Goal: Task Accomplishment & Management: Manage account settings

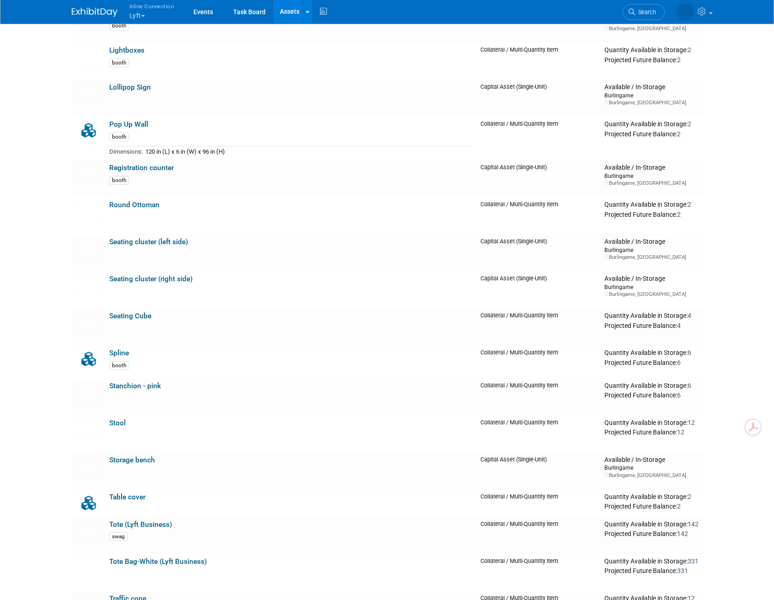
scroll to position [722, 0]
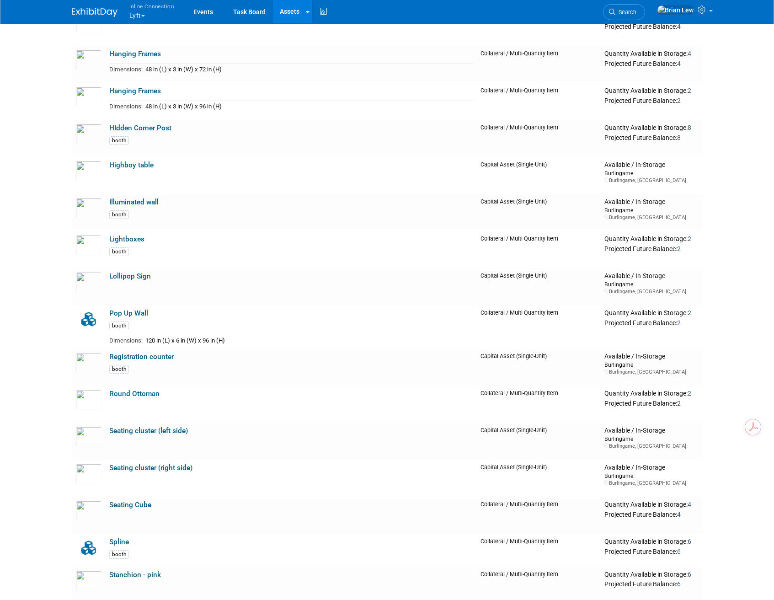
click at [143, 10] on span "Inline Connection" at bounding box center [151, 6] width 45 height 10
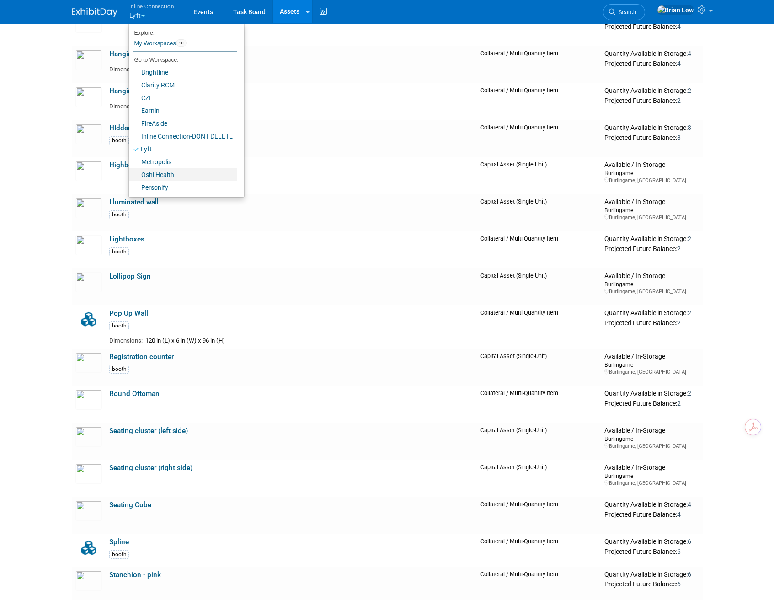
click at [175, 177] on link "Oshi Health" at bounding box center [183, 174] width 108 height 13
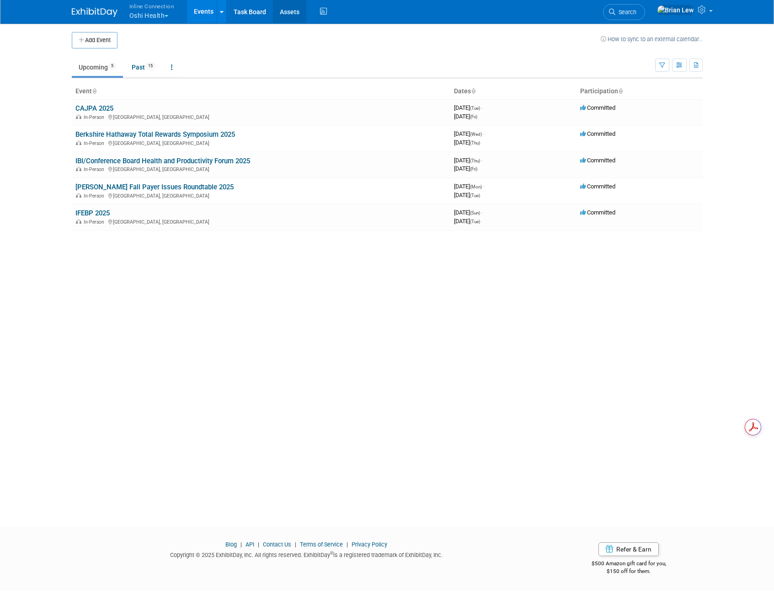
click at [276, 11] on link "Assets" at bounding box center [289, 11] width 33 height 23
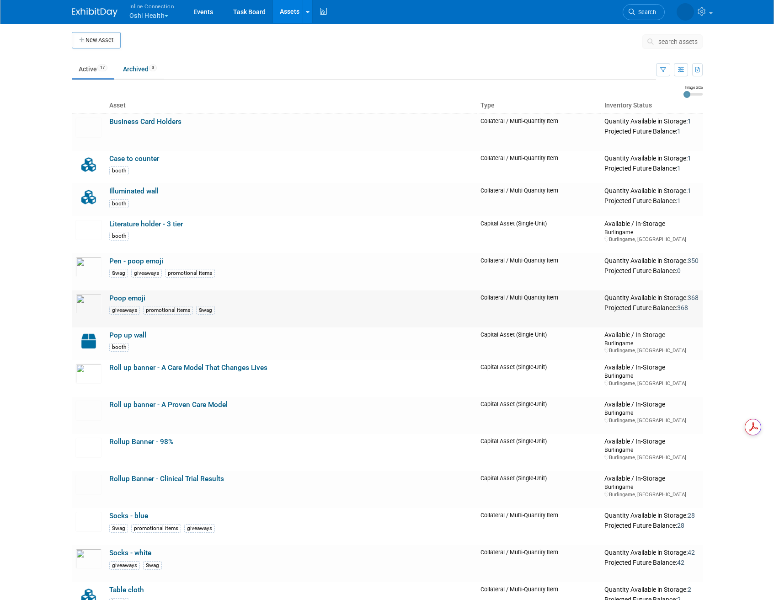
click at [135, 300] on link "Poop emoji" at bounding box center [127, 298] width 36 height 8
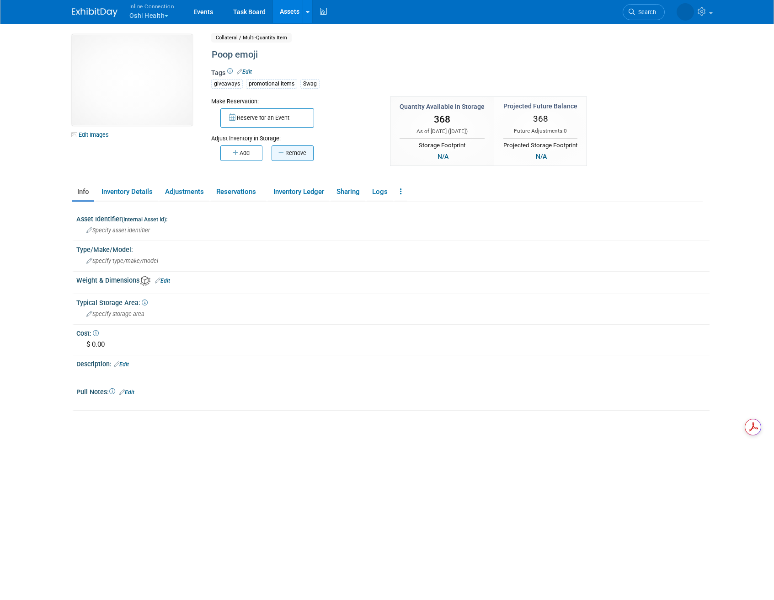
click at [284, 151] on button "Remove" at bounding box center [292, 153] width 42 height 16
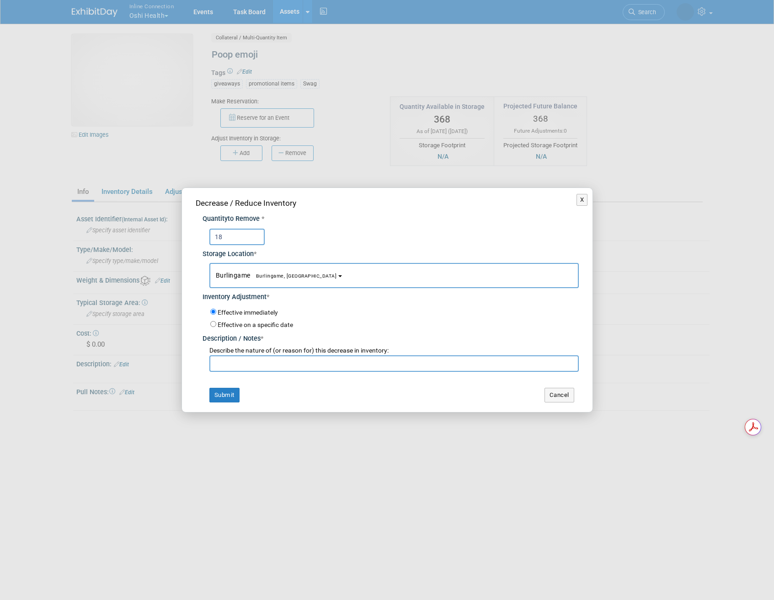
type input "18"
click at [258, 361] on input "text" at bounding box center [393, 363] width 369 height 16
type input "remove"
click at [230, 397] on button "Submit" at bounding box center [224, 395] width 30 height 15
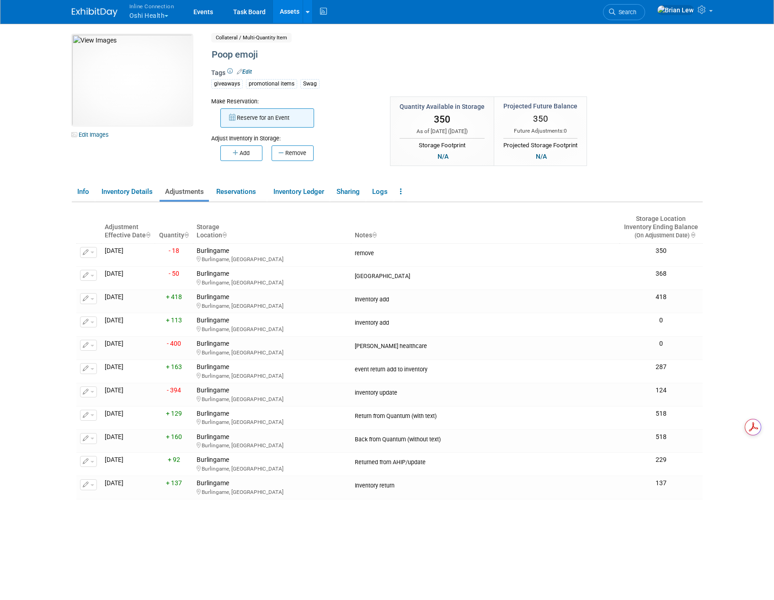
click at [256, 116] on button "Reserve for an Event" at bounding box center [267, 117] width 94 height 19
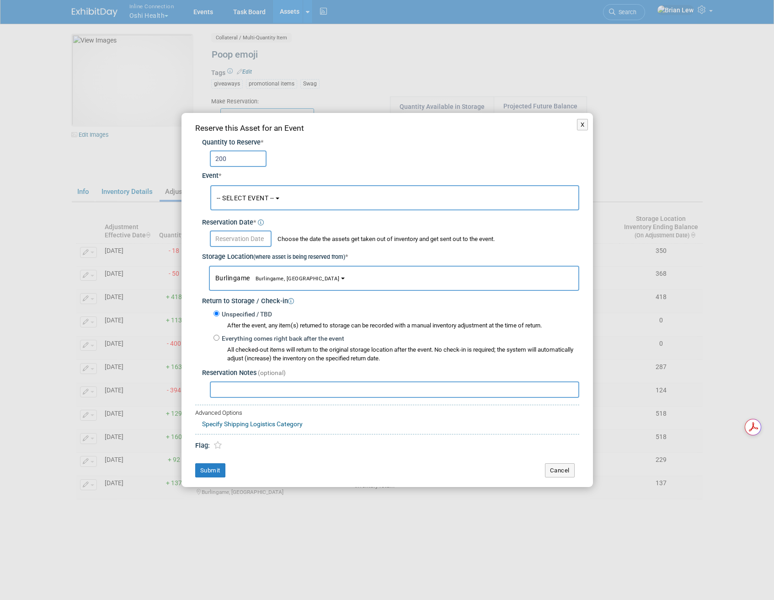
type input "200"
click at [293, 205] on button "-- SELECT EVENT --" at bounding box center [394, 197] width 369 height 25
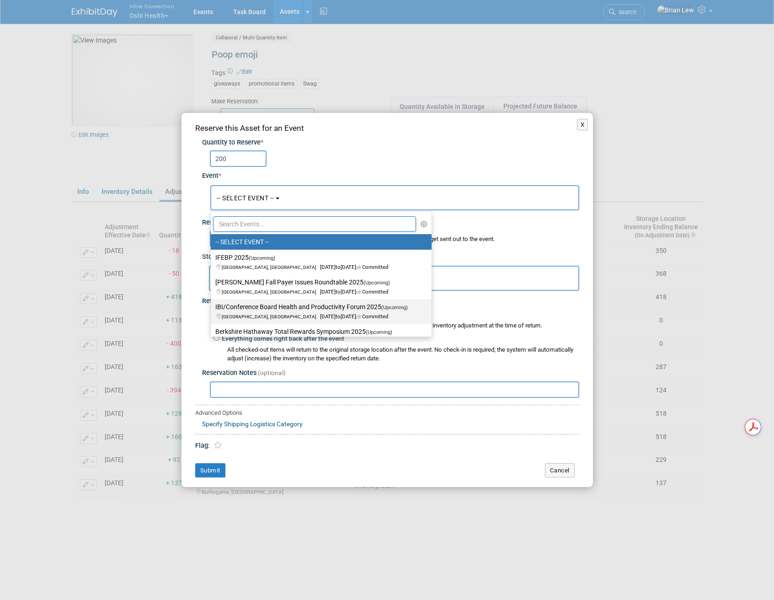
click at [290, 313] on span "Chicago, IL Oct 16, 2025 to Oct 17, 2025 Committed" at bounding box center [314, 312] width 198 height 16
click at [212, 310] on input "IBI/Conference Board Health and Productivity Forum 2025 (Upcoming) Chicago, IL …" at bounding box center [209, 307] width 6 height 6
select select "11143441"
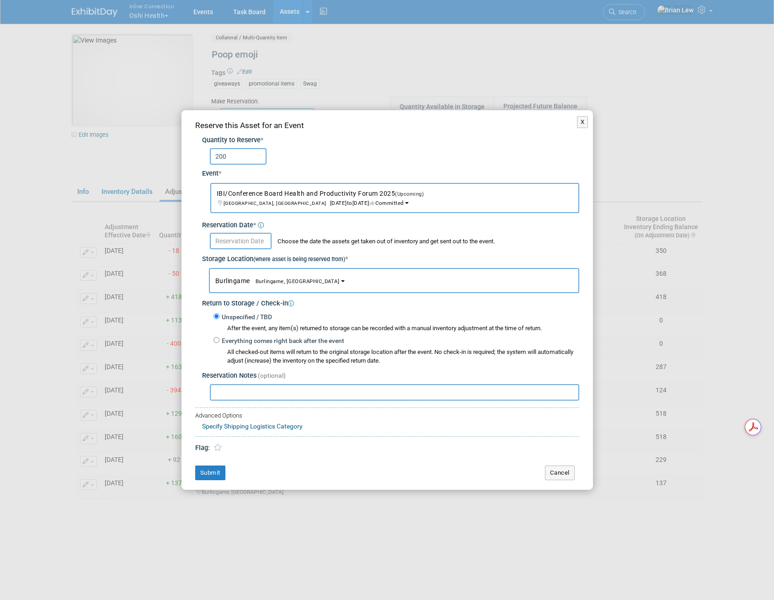
click at [251, 244] on input "text" at bounding box center [241, 241] width 62 height 16
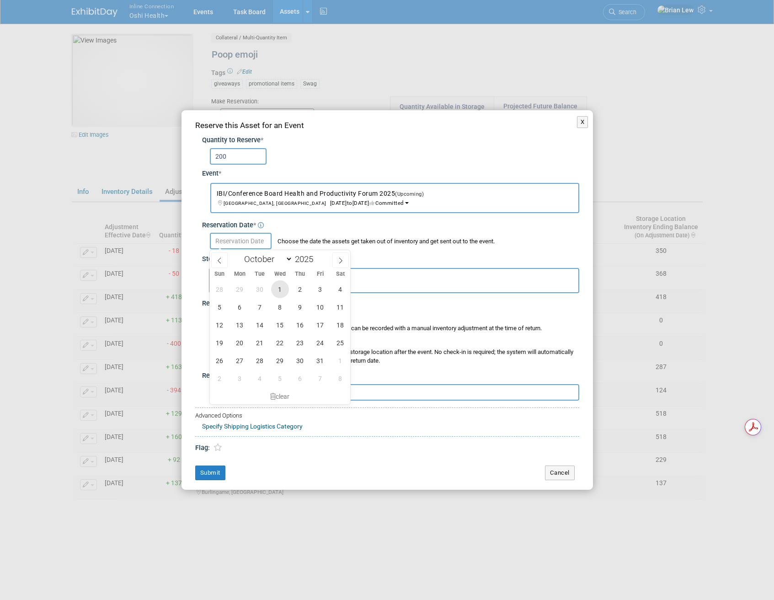
click at [282, 290] on span "1" at bounding box center [280, 289] width 18 height 18
type input "Oct 1, 2025"
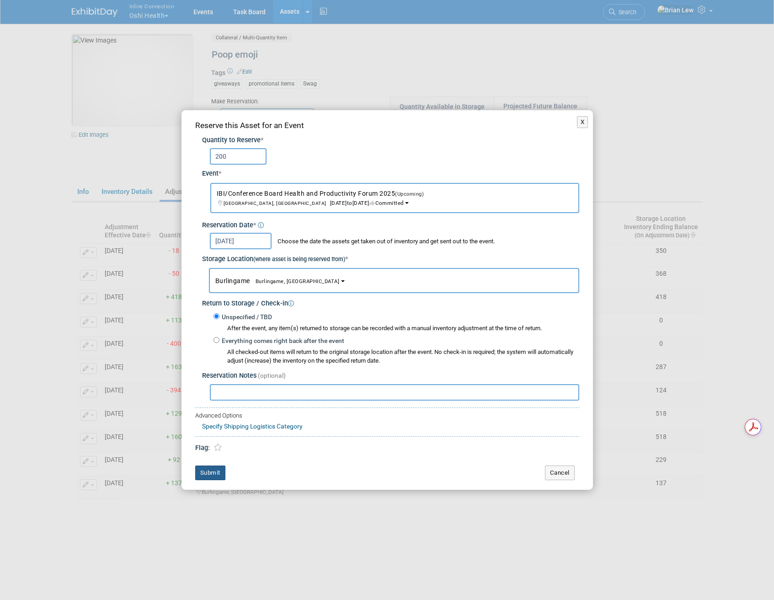
click at [212, 473] on button "Submit" at bounding box center [210, 472] width 30 height 15
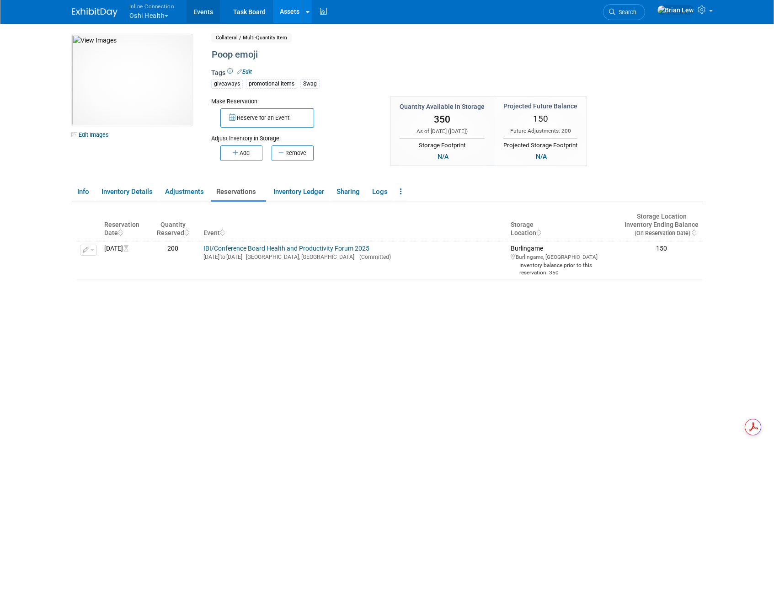
click at [198, 9] on link "Events" at bounding box center [202, 11] width 33 height 23
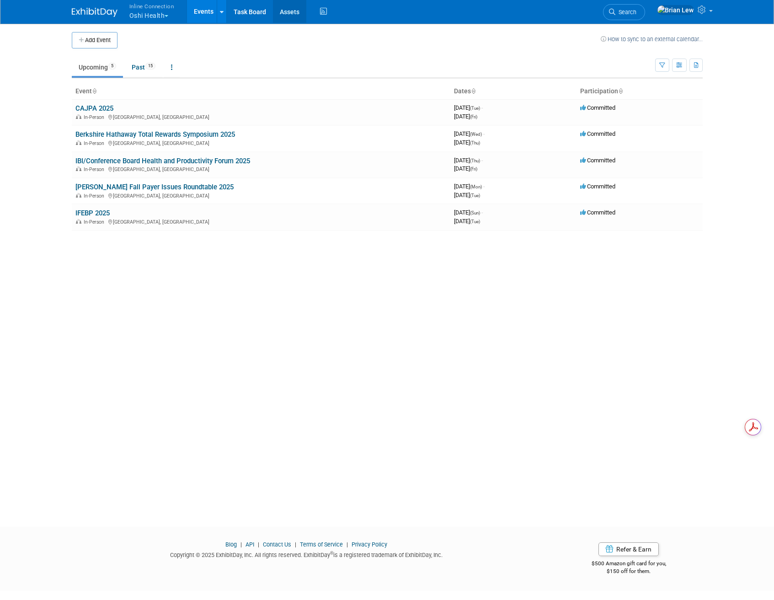
click at [294, 15] on link "Assets" at bounding box center [289, 11] width 33 height 23
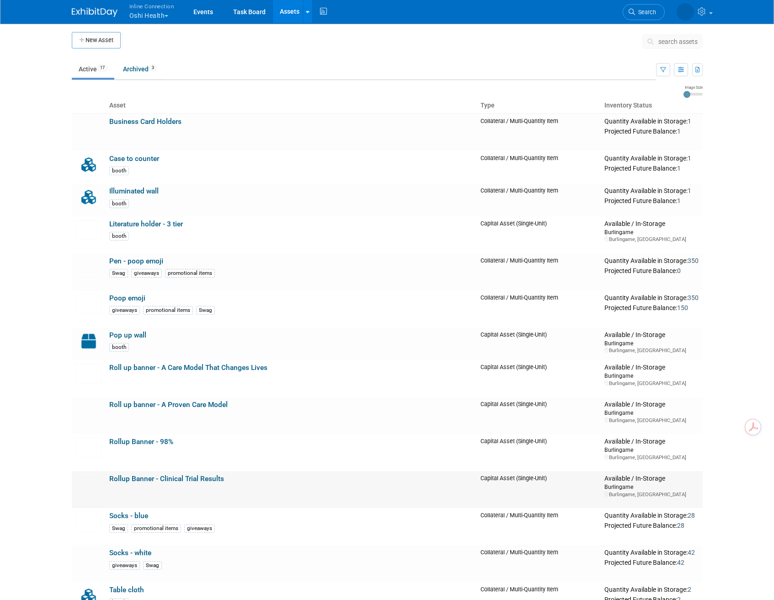
scroll to position [234, 0]
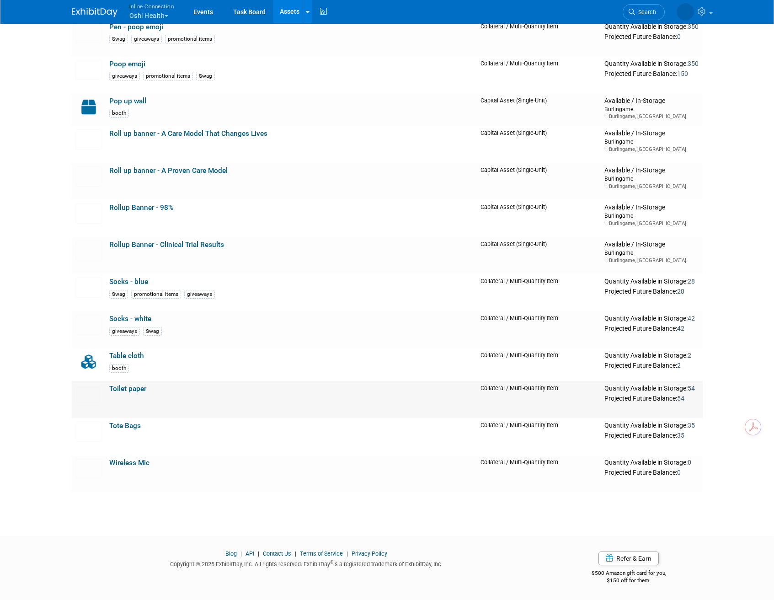
click at [125, 389] on link "Toilet paper" at bounding box center [127, 388] width 37 height 8
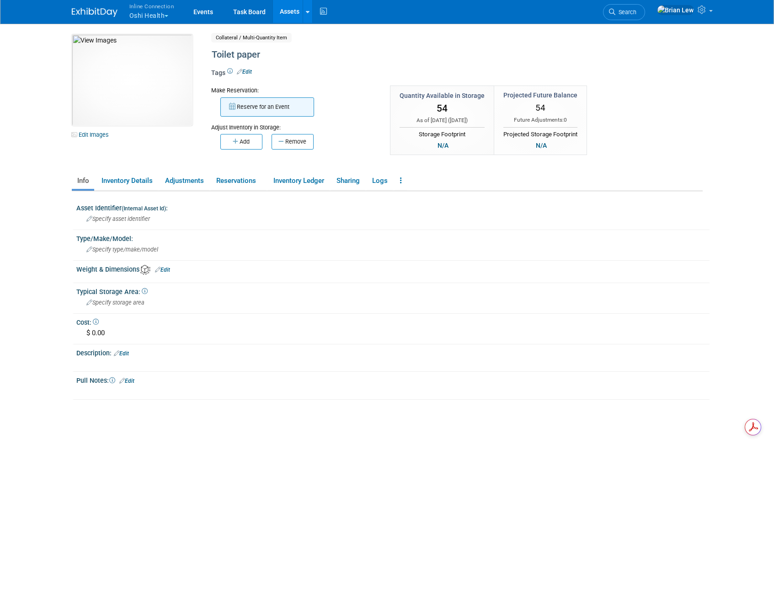
click at [276, 102] on button "Reserve for an Event" at bounding box center [267, 106] width 94 height 19
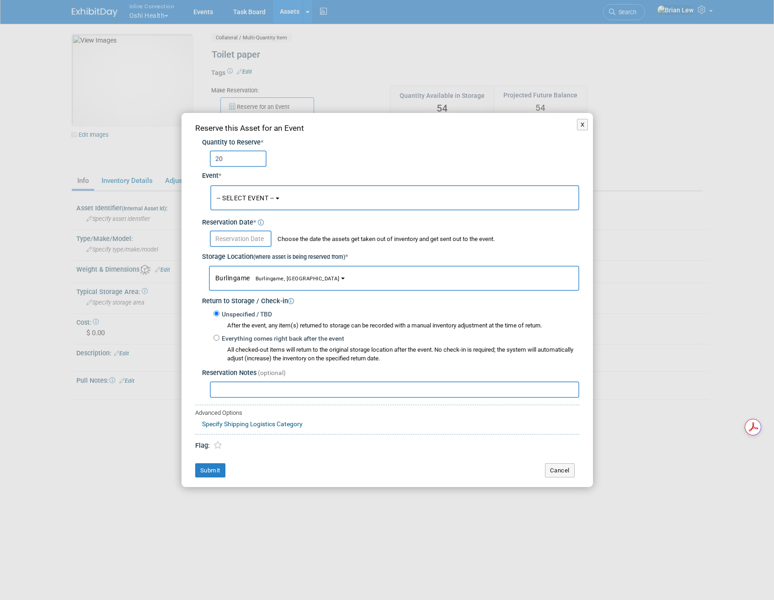
type input "20"
click at [271, 203] on button "-- SELECT EVENT --" at bounding box center [394, 197] width 369 height 25
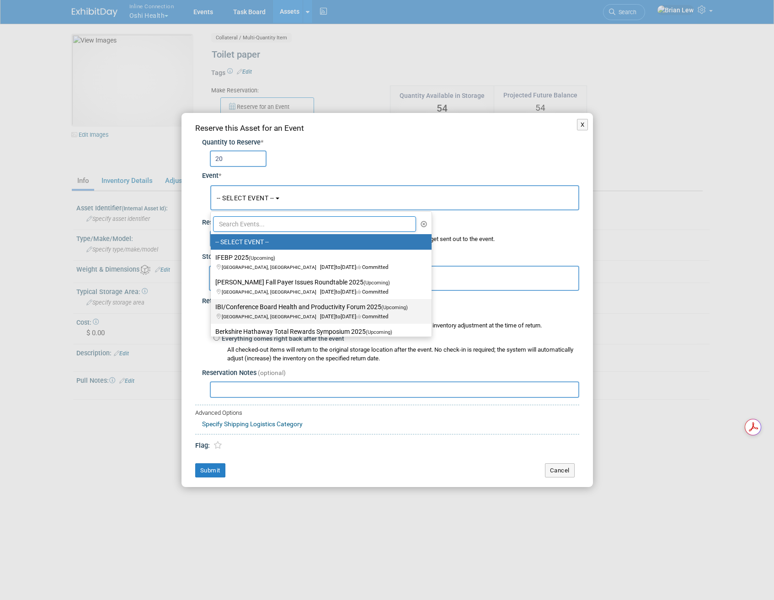
click at [254, 309] on label "IBI/Conference Board Health and Productivity Forum 2025 (Upcoming) [GEOGRAPHIC_…" at bounding box center [318, 311] width 207 height 21
click at [212, 309] on input "IBI/Conference Board Health and Productivity Forum 2025 (Upcoming) Chicago, IL …" at bounding box center [209, 307] width 6 height 6
select select "11143441"
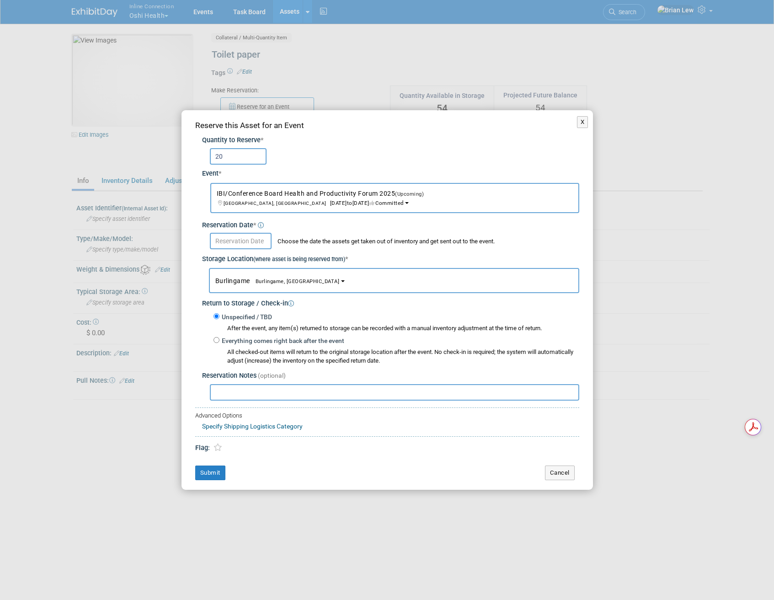
click at [247, 248] on body "Inline Connection Oshi Health Explore: My Workspaces 10 Go to Workspace: Events…" at bounding box center [387, 300] width 774 height 600
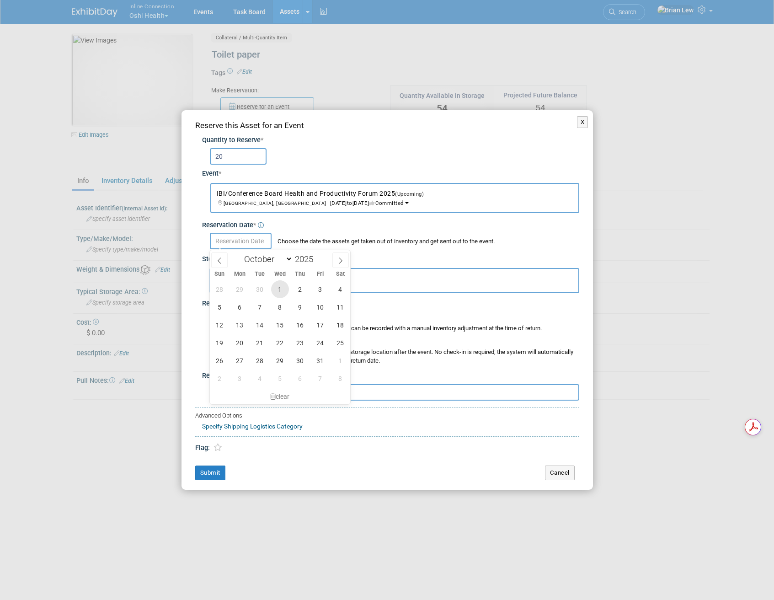
click at [282, 290] on span "1" at bounding box center [280, 289] width 18 height 18
type input "Oct 1, 2025"
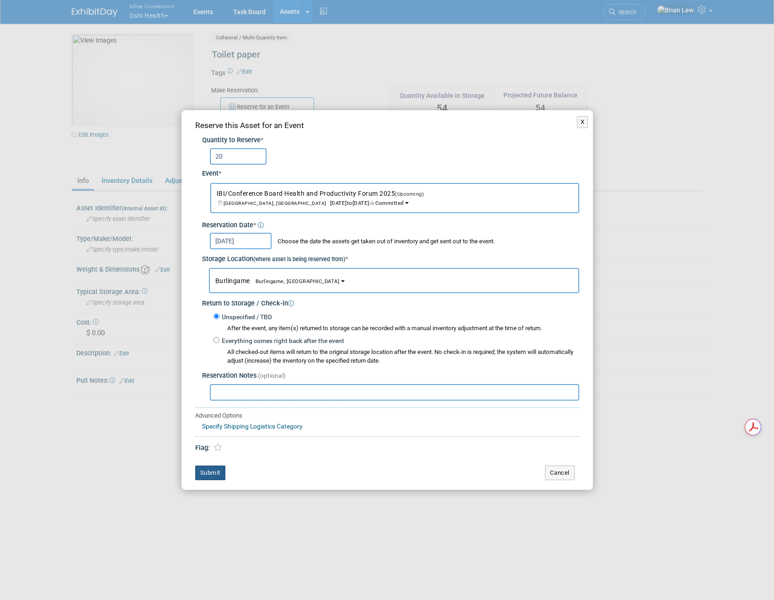
click at [212, 474] on button "Submit" at bounding box center [210, 472] width 30 height 15
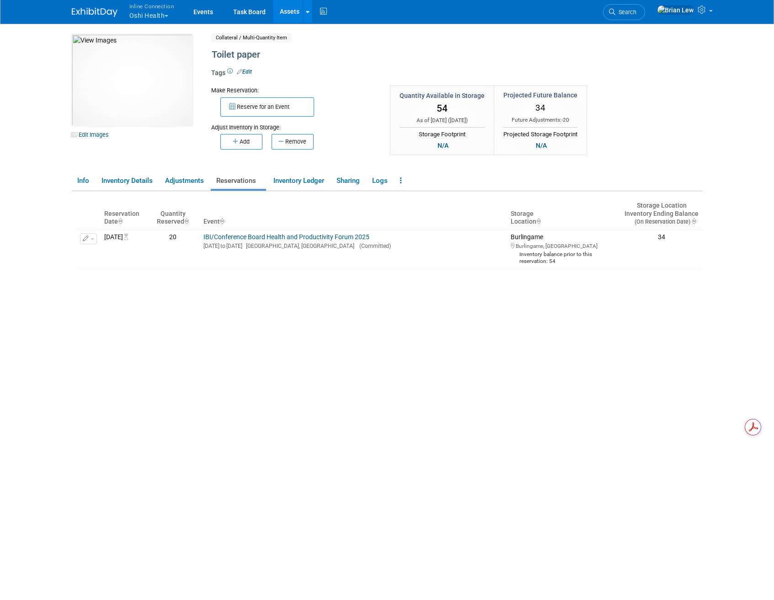
click at [282, 11] on link "Assets" at bounding box center [289, 11] width 33 height 23
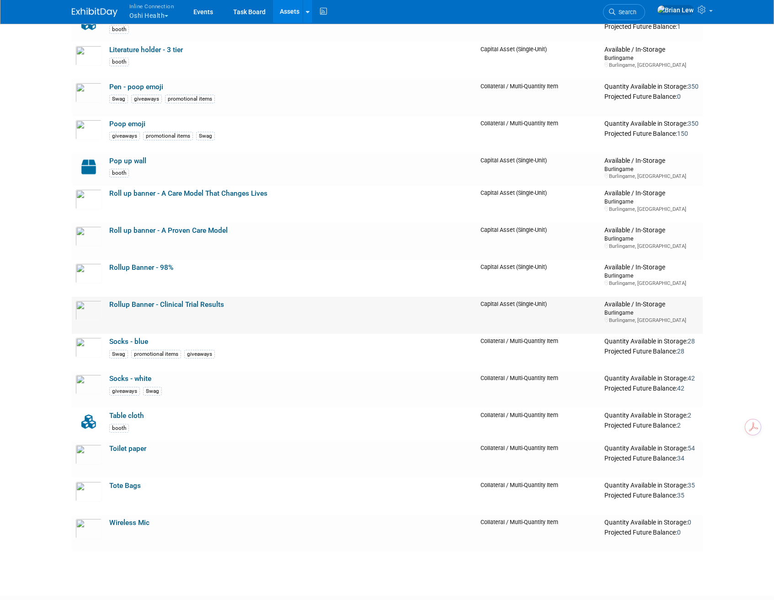
scroll to position [234, 0]
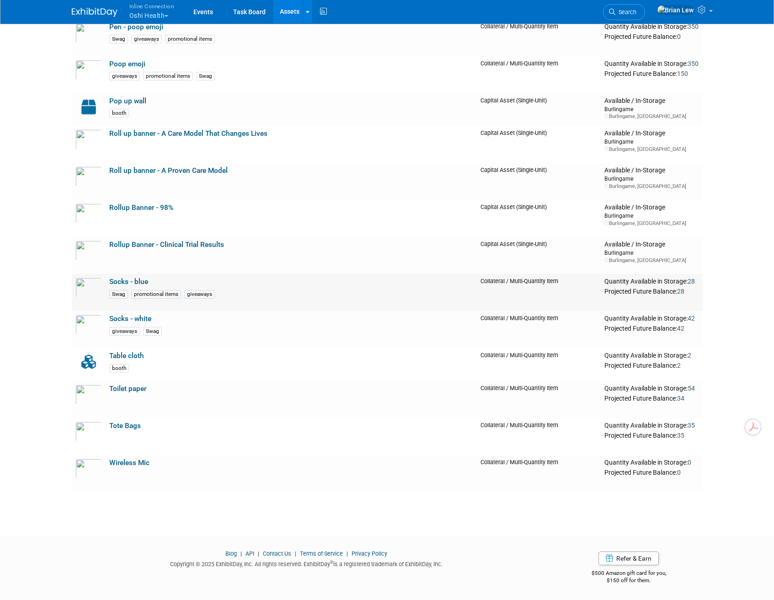
click at [118, 281] on link "Socks - blue" at bounding box center [128, 281] width 39 height 8
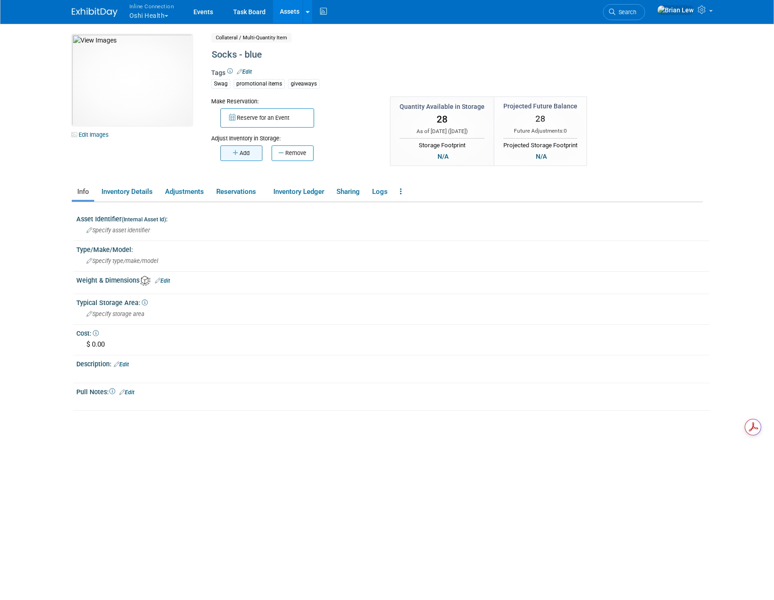
click at [235, 158] on button "Add" at bounding box center [241, 153] width 42 height 16
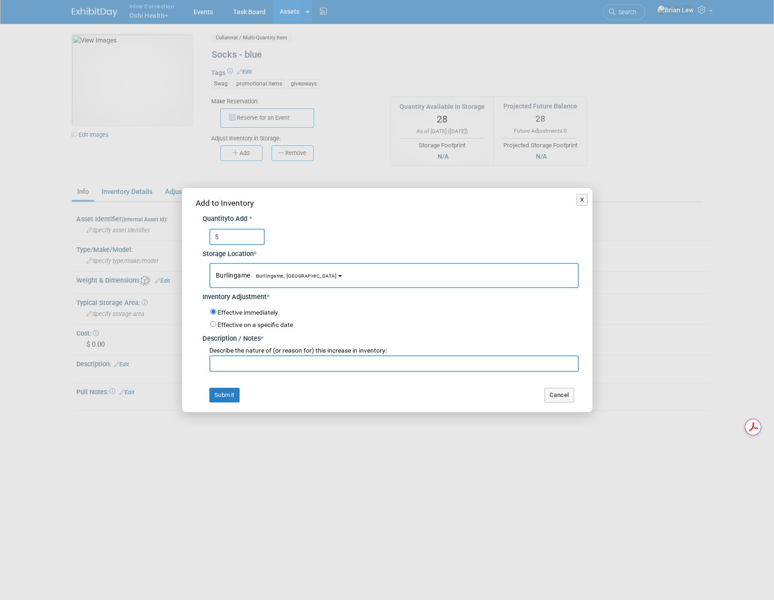
type input "5"
click at [248, 349] on span "Describe the nature of (or reason for) this increase in inventory:" at bounding box center [297, 349] width 177 height 7
click at [250, 367] on input "text" at bounding box center [393, 363] width 369 height 16
type input "adjust"
click at [225, 394] on button "Submit" at bounding box center [224, 395] width 30 height 15
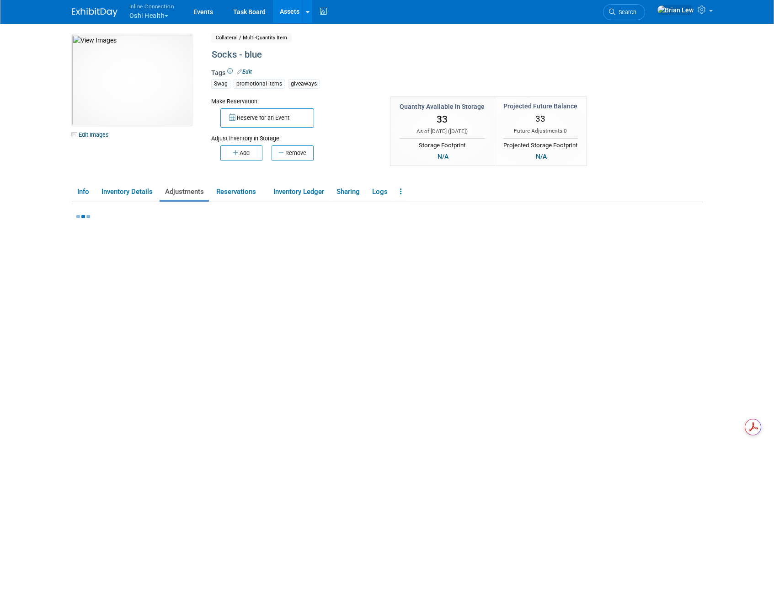
click at [289, 17] on link "Assets" at bounding box center [289, 11] width 33 height 23
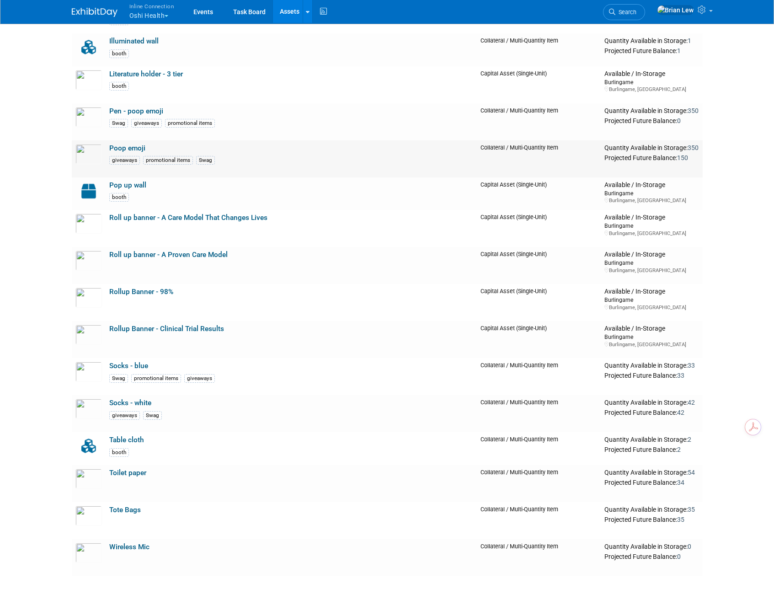
scroll to position [234, 0]
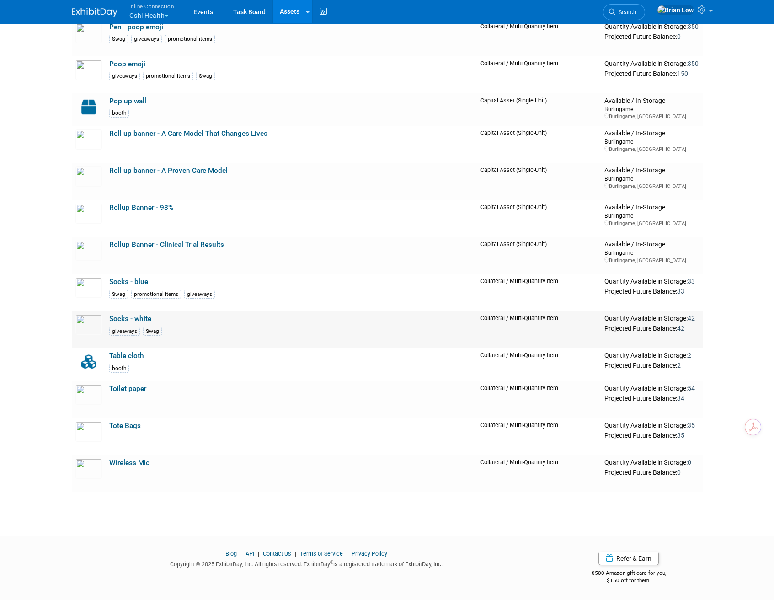
click at [146, 320] on link "Socks - white" at bounding box center [130, 318] width 42 height 8
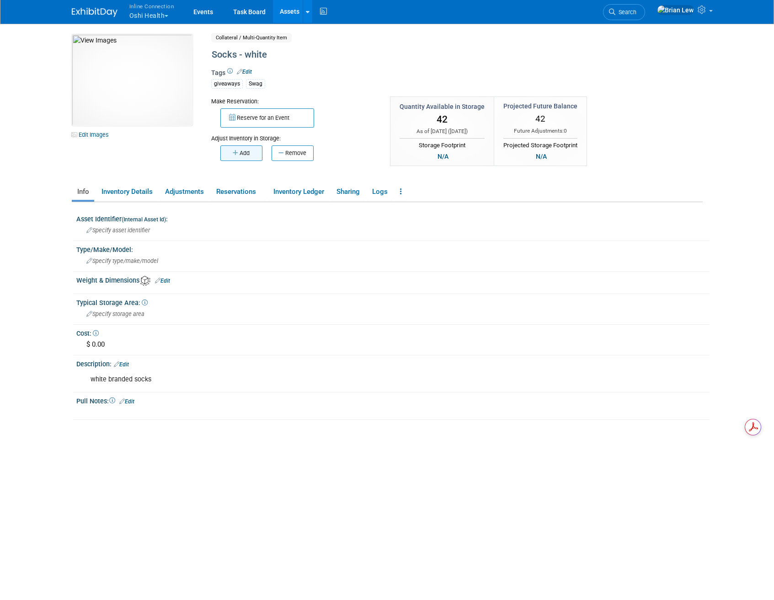
click at [244, 154] on button "Add" at bounding box center [241, 153] width 42 height 16
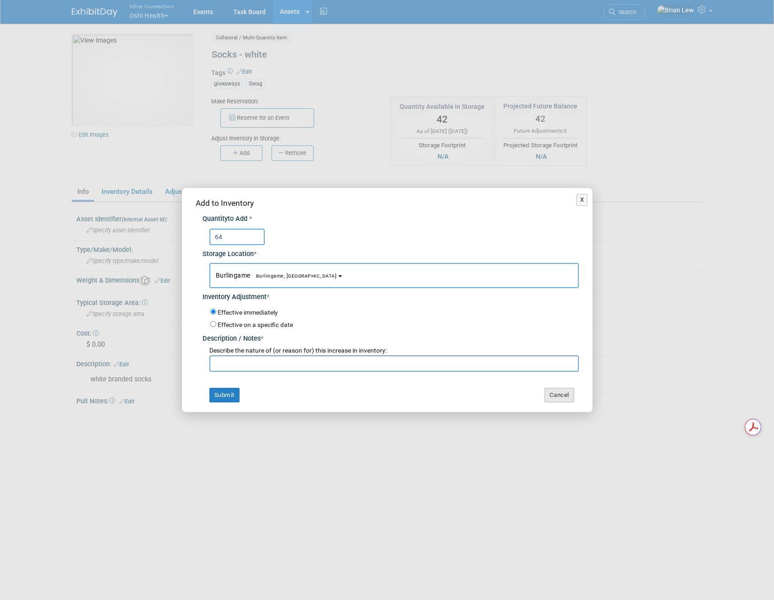
type input "64"
click at [551, 396] on button "Cancel" at bounding box center [559, 395] width 30 height 15
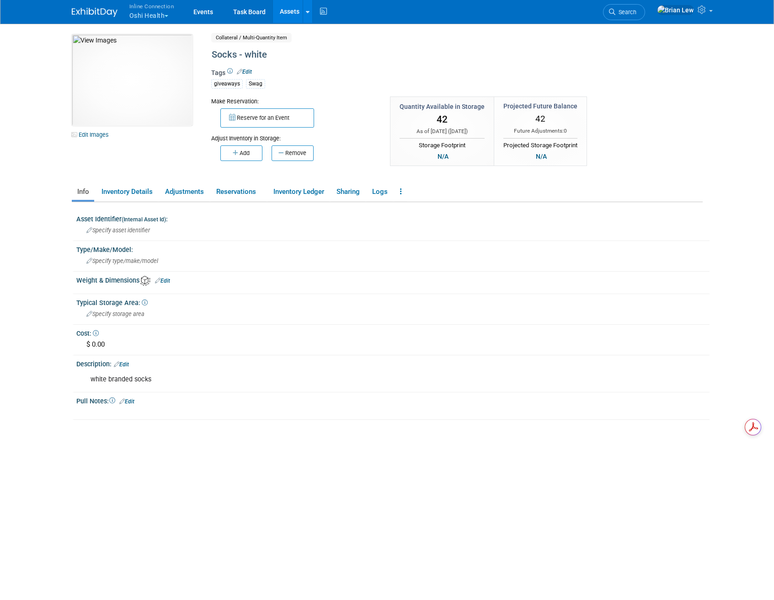
click at [273, 11] on link "Assets" at bounding box center [289, 11] width 33 height 23
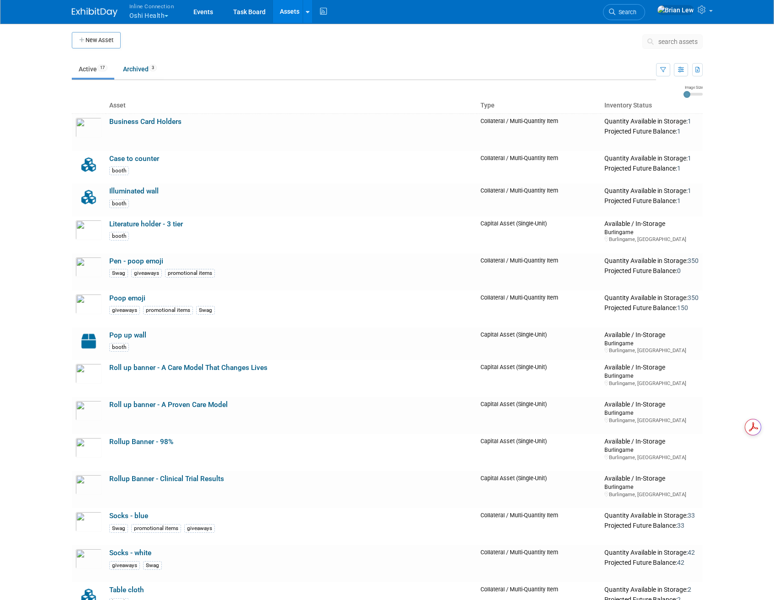
click at [134, 515] on link "Socks - blue" at bounding box center [128, 515] width 39 height 8
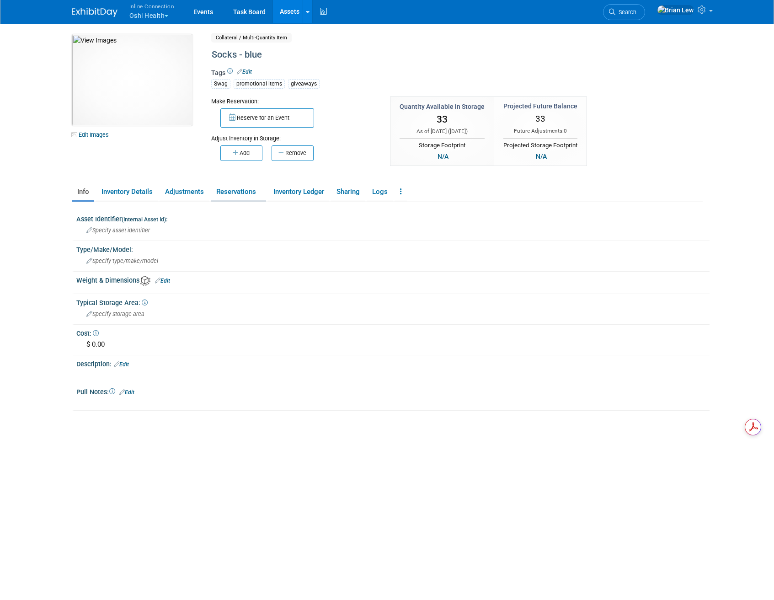
click at [228, 193] on link "Reservations" at bounding box center [238, 192] width 55 height 16
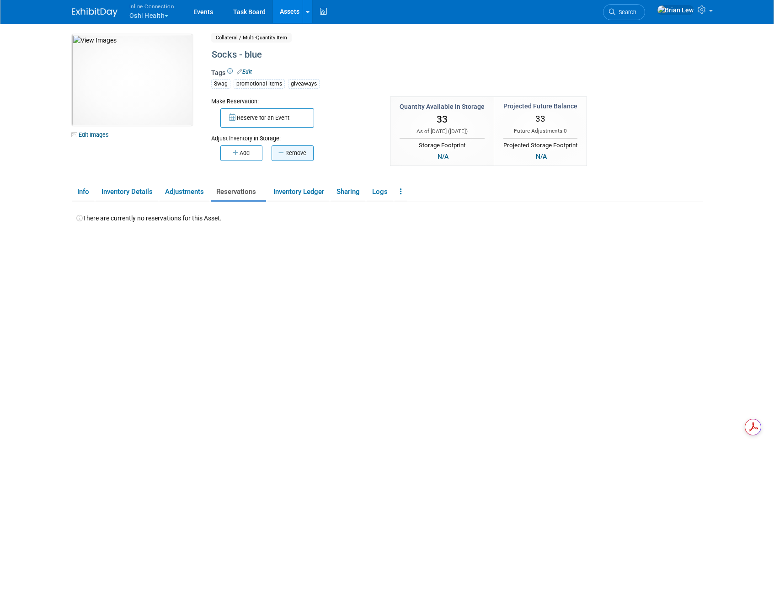
click at [286, 151] on button "Remove" at bounding box center [292, 153] width 42 height 16
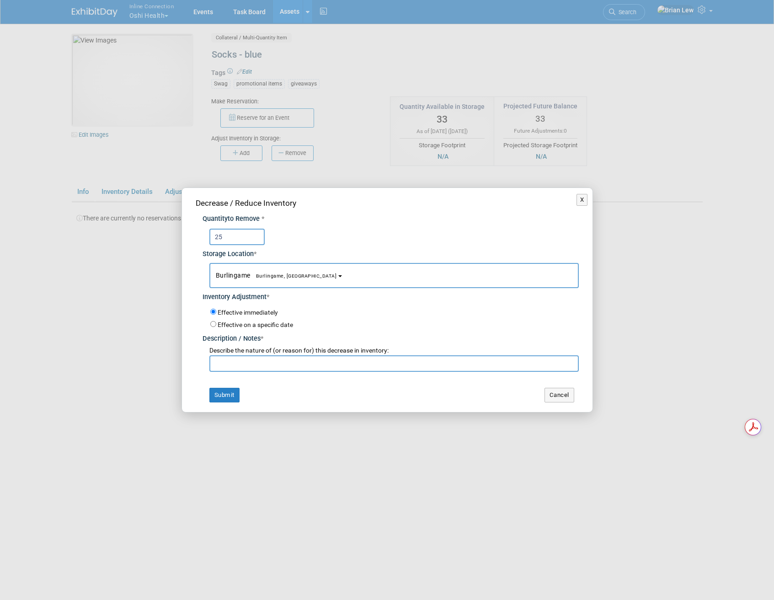
type input "25"
click at [253, 367] on input "text" at bounding box center [393, 363] width 369 height 16
click at [578, 198] on button "X" at bounding box center [581, 200] width 11 height 12
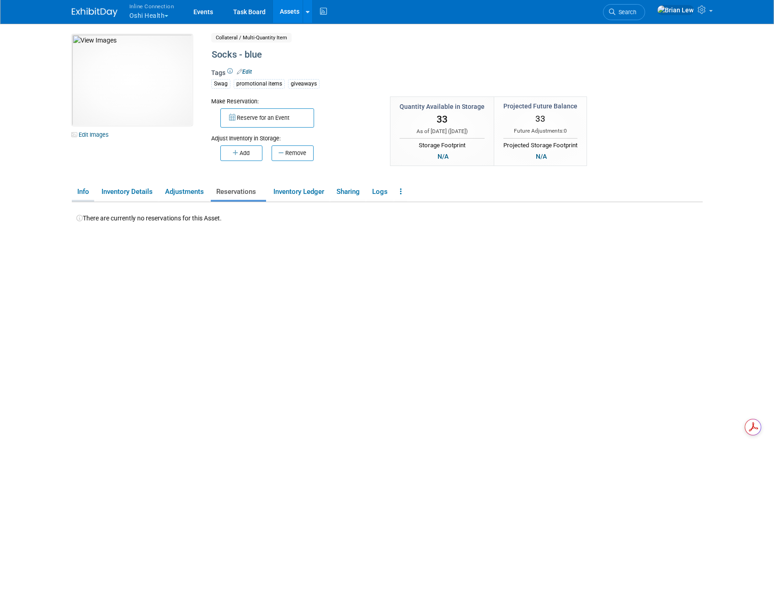
click at [80, 188] on link "Info" at bounding box center [83, 192] width 22 height 16
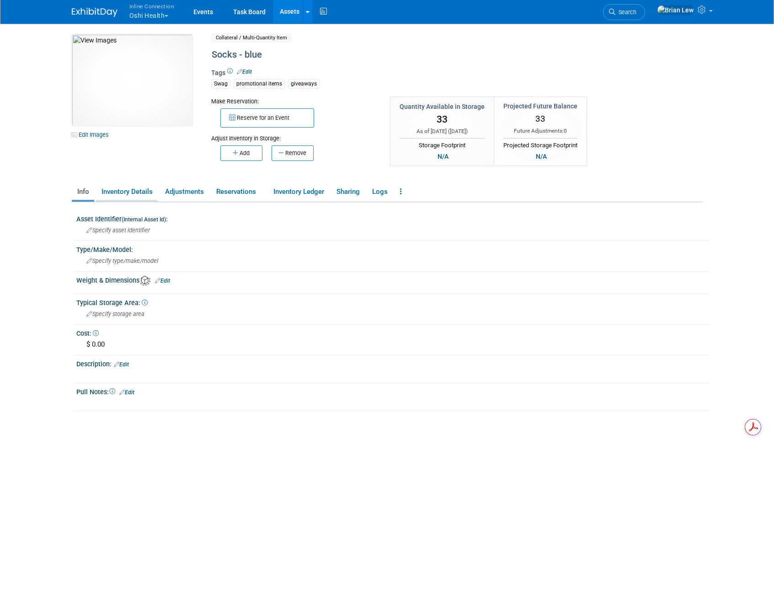
click at [139, 195] on link "Inventory Details" at bounding box center [127, 192] width 62 height 16
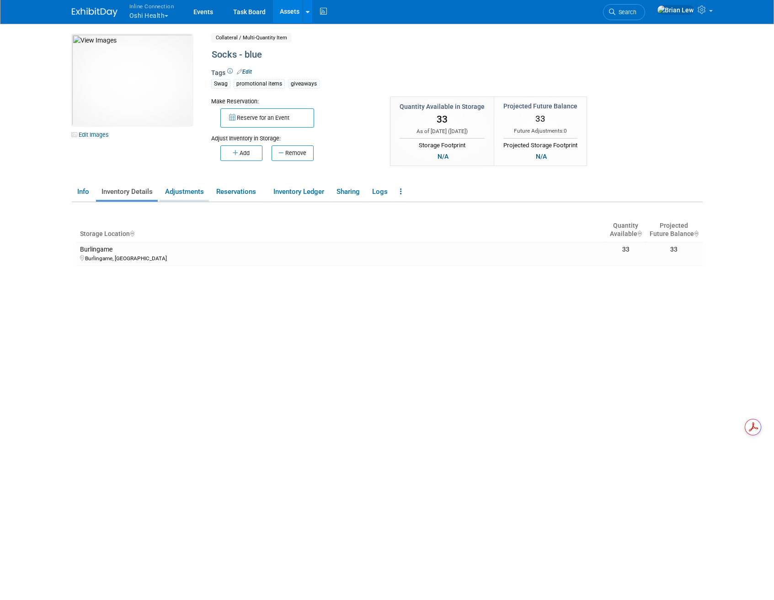
click at [185, 191] on link "Adjustments" at bounding box center [183, 192] width 49 height 16
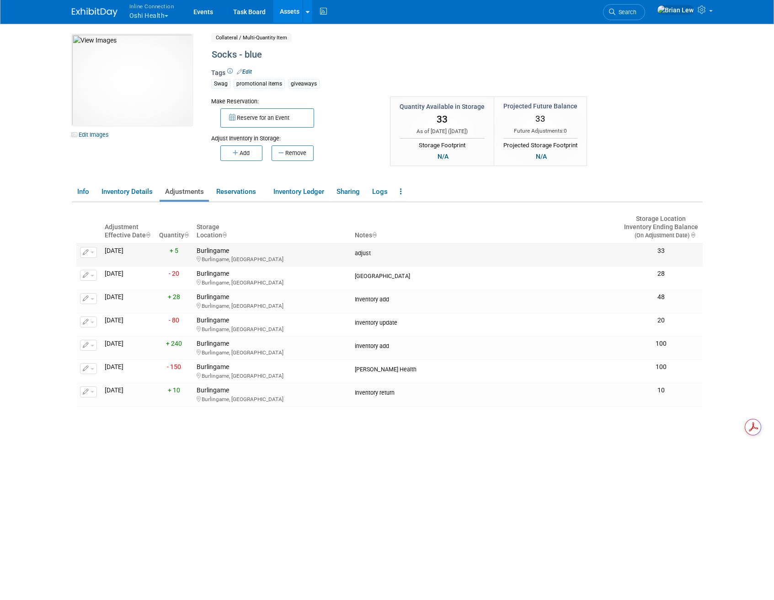
click at [86, 250] on icon "button" at bounding box center [86, 253] width 6 height 6
click at [104, 278] on span "Delete Adjustment" at bounding box center [126, 280] width 56 height 7
click at [188, 290] on link "Yes" at bounding box center [188, 293] width 27 height 15
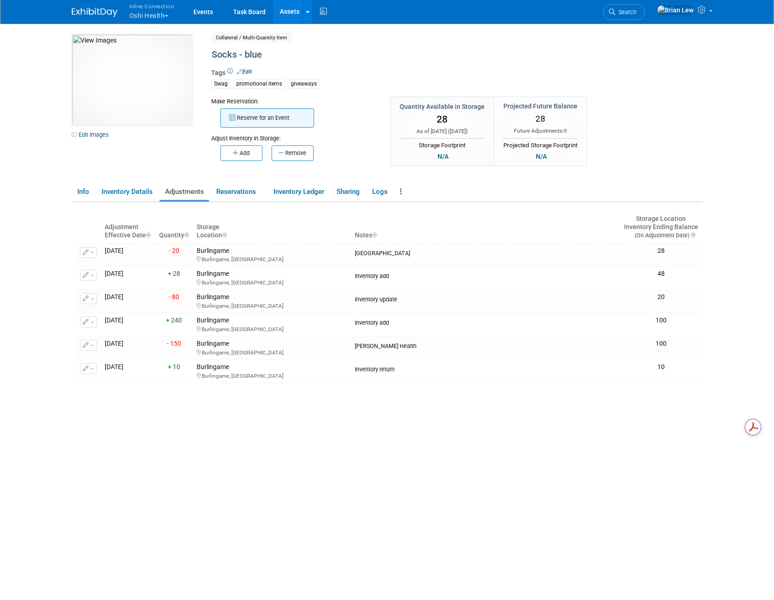
click at [286, 121] on button "Reserve for an Event" at bounding box center [267, 117] width 94 height 19
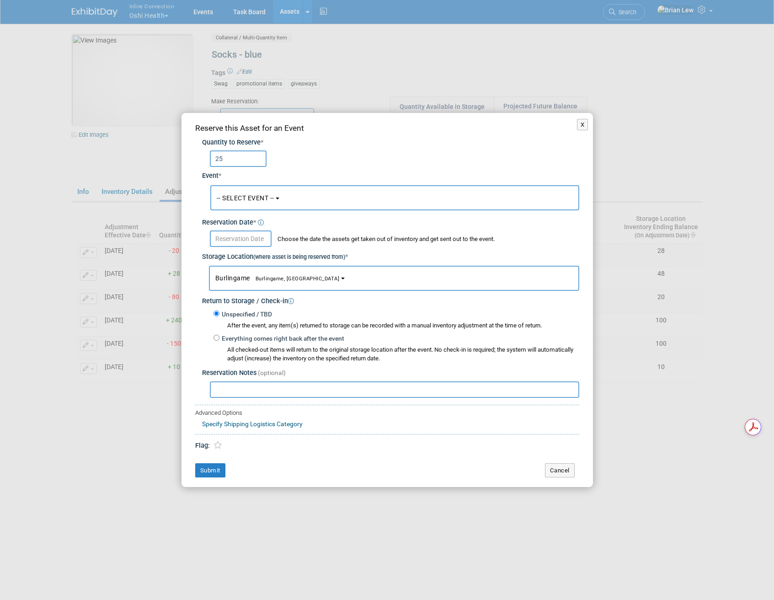
type input "25"
click at [258, 191] on button "-- SELECT EVENT --" at bounding box center [394, 197] width 369 height 25
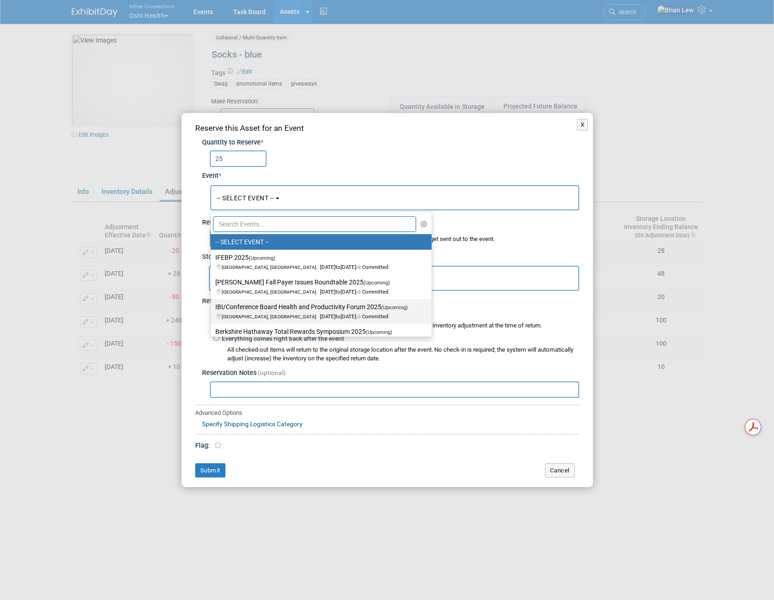
click at [274, 313] on span "Chicago, IL Oct 16, 2025 to Oct 17, 2025 Committed" at bounding box center [314, 312] width 198 height 16
click at [212, 310] on input "IBI/Conference Board Health and Productivity Forum 2025 (Upcoming) [GEOGRAPHIC_…" at bounding box center [209, 307] width 6 height 6
select select "11143441"
select select "9"
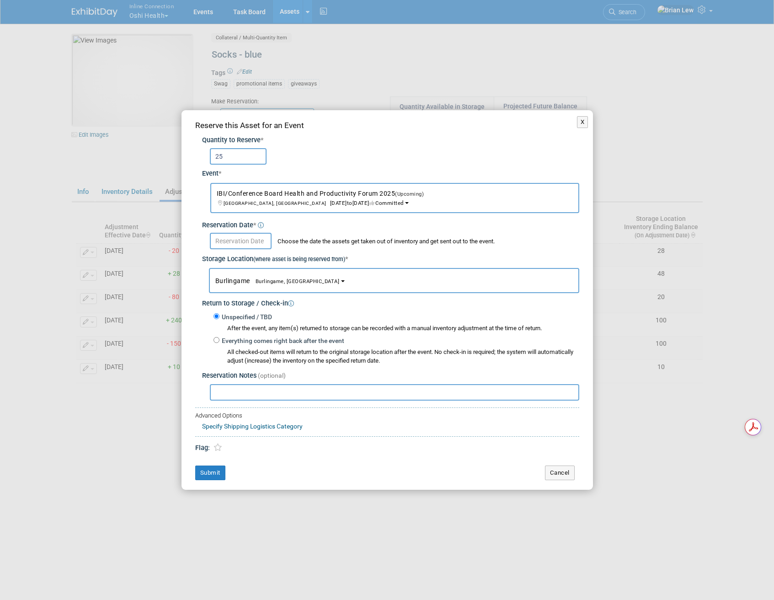
click at [247, 240] on input "text" at bounding box center [241, 241] width 62 height 16
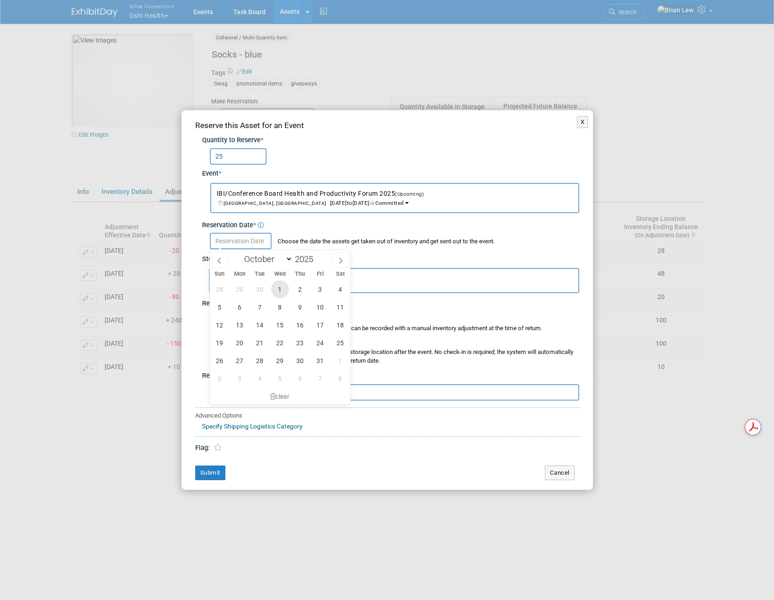
click at [281, 287] on span "1" at bounding box center [280, 289] width 18 height 18
type input "[DATE]"
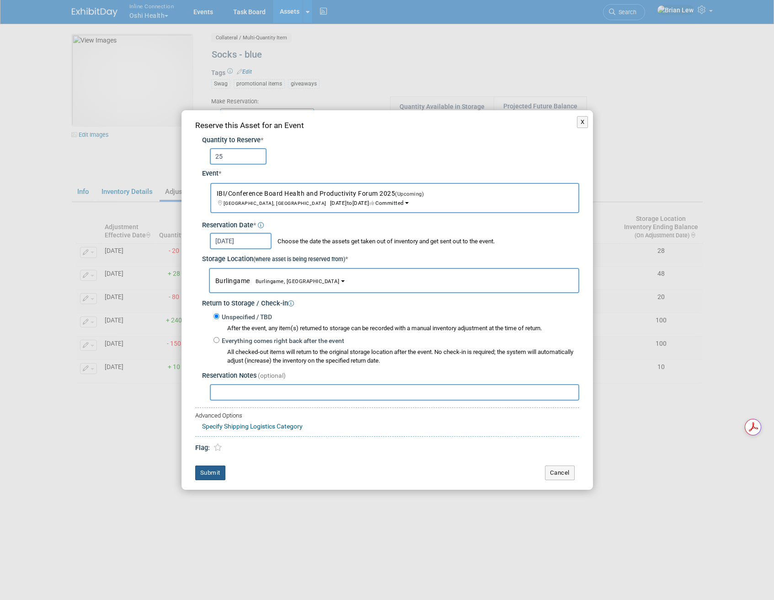
click at [213, 473] on button "Submit" at bounding box center [210, 472] width 30 height 15
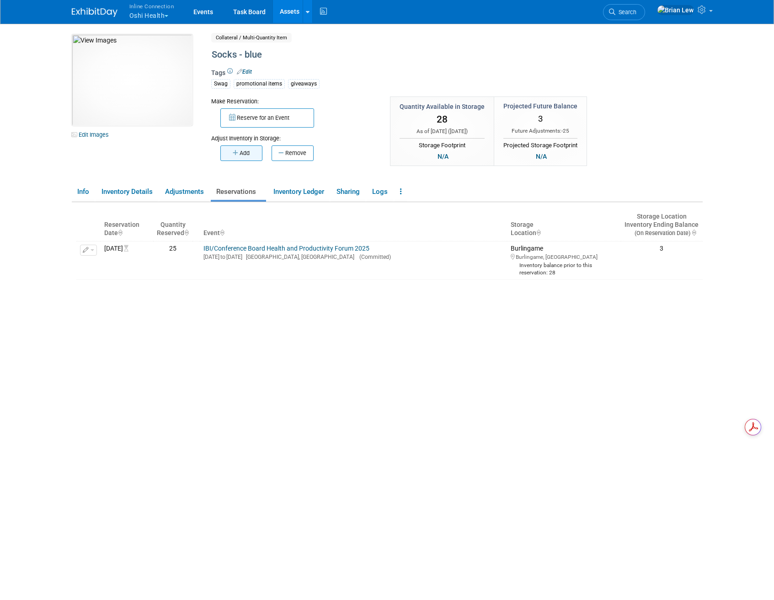
click at [250, 153] on button "Add" at bounding box center [241, 153] width 42 height 16
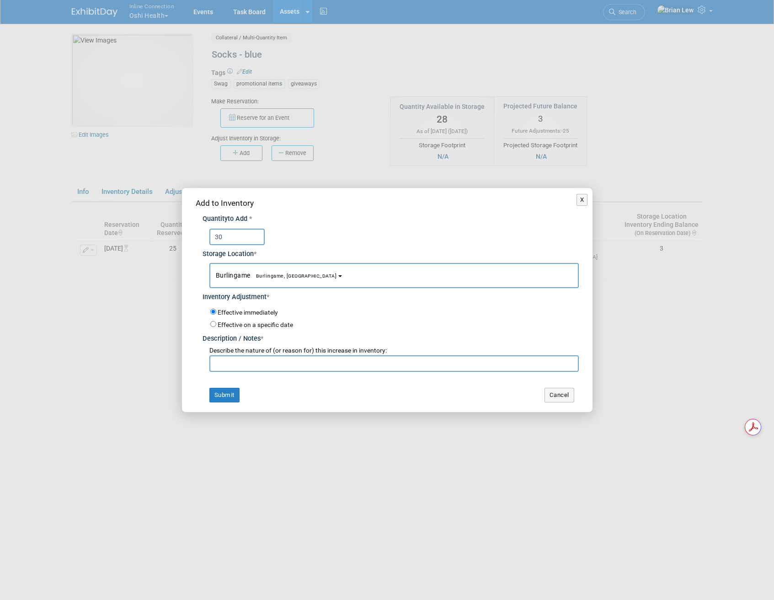
type input "30"
click at [262, 368] on input "text" at bounding box center [393, 363] width 369 height 16
type input "adjust"
click at [224, 396] on button "Submit" at bounding box center [224, 395] width 30 height 15
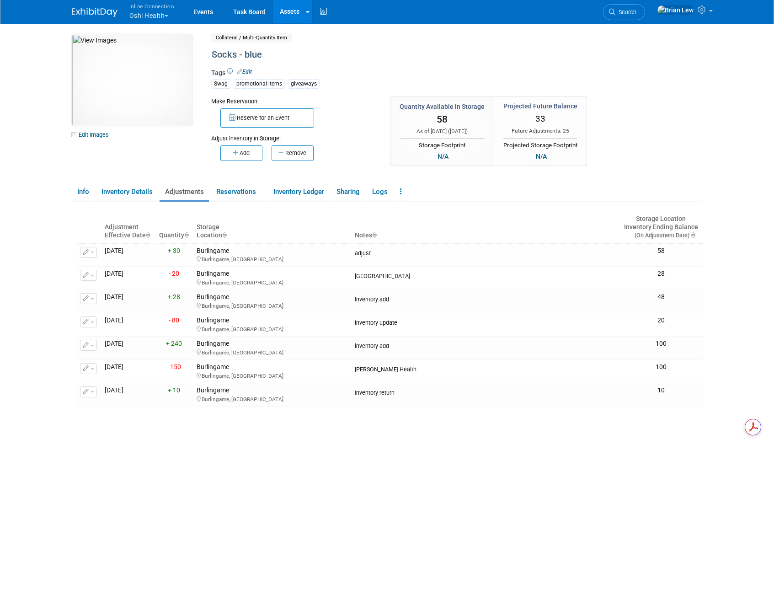
click at [282, 11] on link "Assets" at bounding box center [289, 11] width 33 height 23
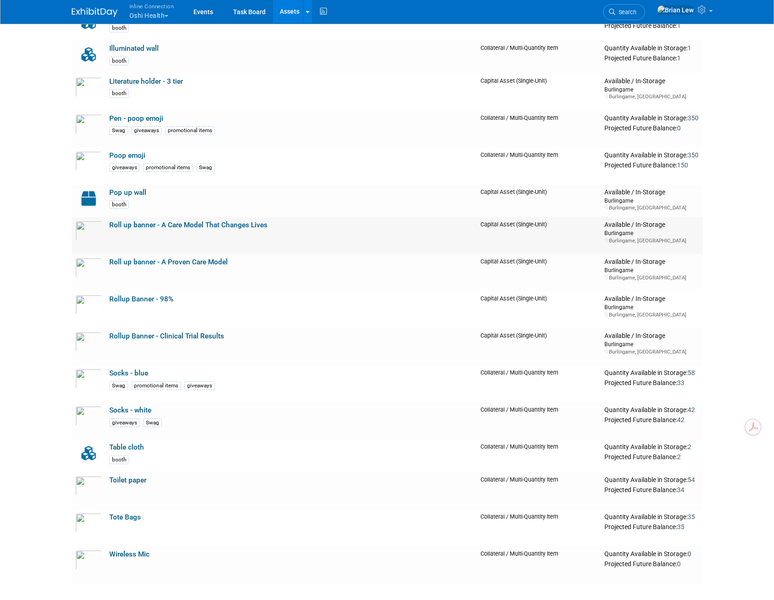
scroll to position [234, 0]
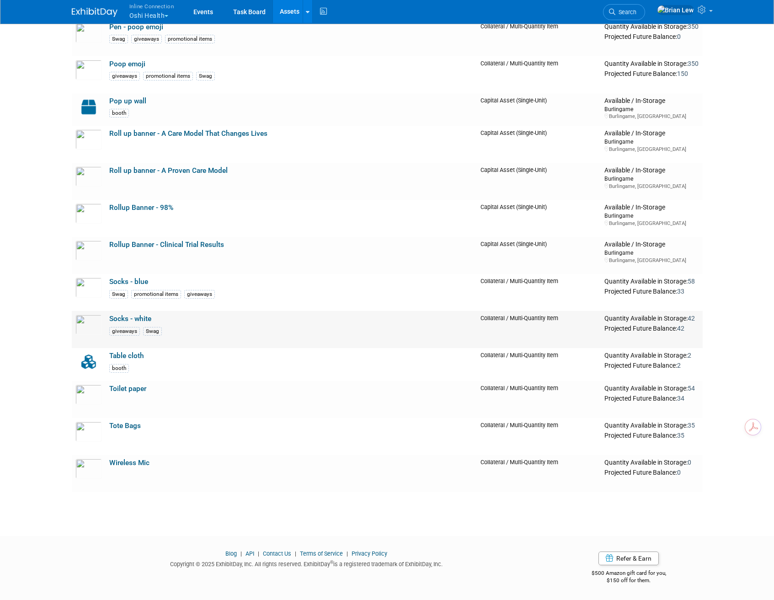
click at [122, 319] on link "Socks - white" at bounding box center [130, 318] width 42 height 8
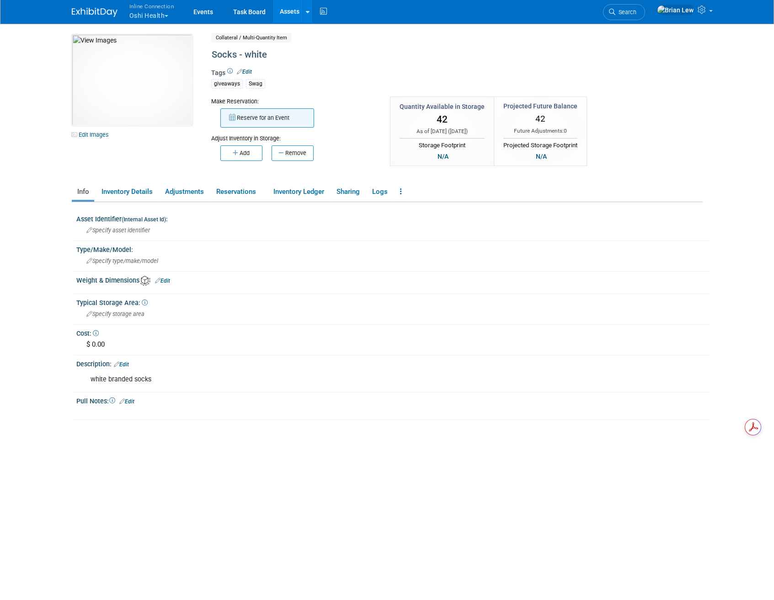
click at [264, 121] on button "Reserve for an Event" at bounding box center [267, 117] width 94 height 19
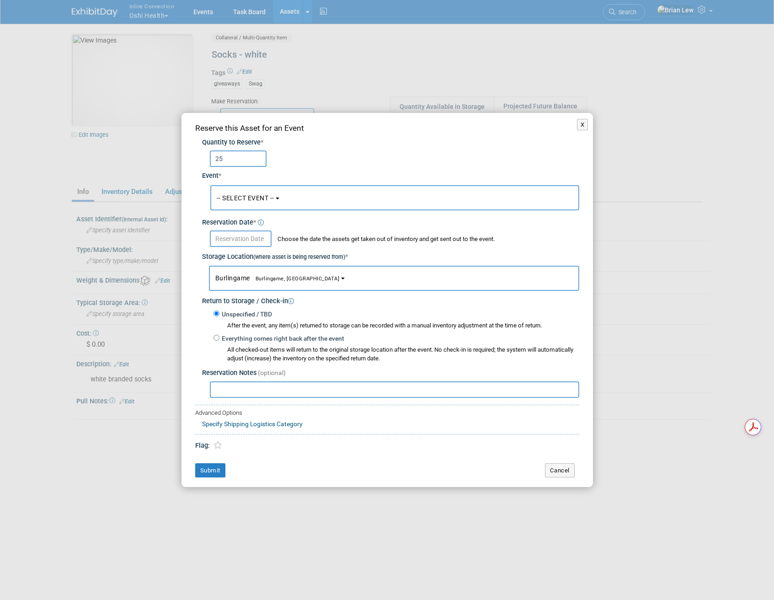
type input "25"
click at [253, 203] on button "-- SELECT EVENT --" at bounding box center [394, 197] width 369 height 25
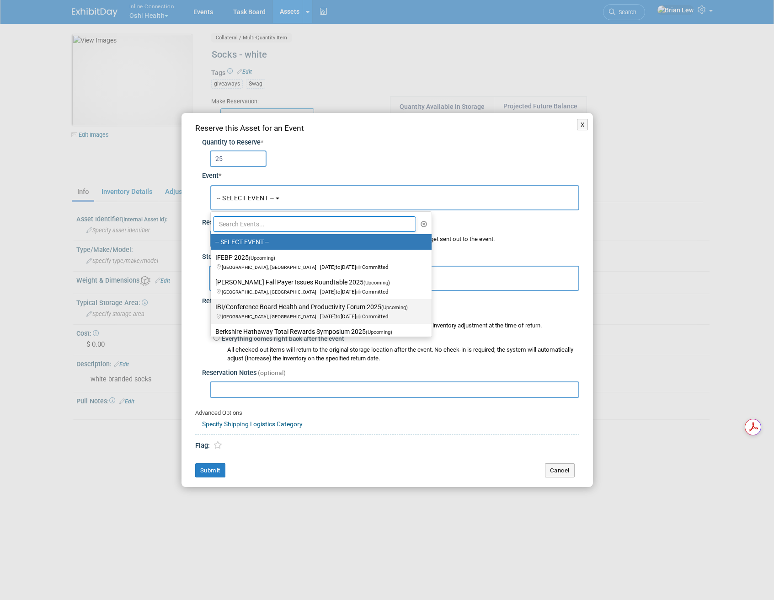
click at [264, 309] on label "IBI/Conference Board Health and Productivity Forum 2025 (Upcoming) [GEOGRAPHIC_…" at bounding box center [318, 311] width 207 height 21
click at [212, 309] on input "IBI/Conference Board Health and Productivity Forum 2025 (Upcoming) [GEOGRAPHIC_…" at bounding box center [209, 307] width 6 height 6
select select "11143441"
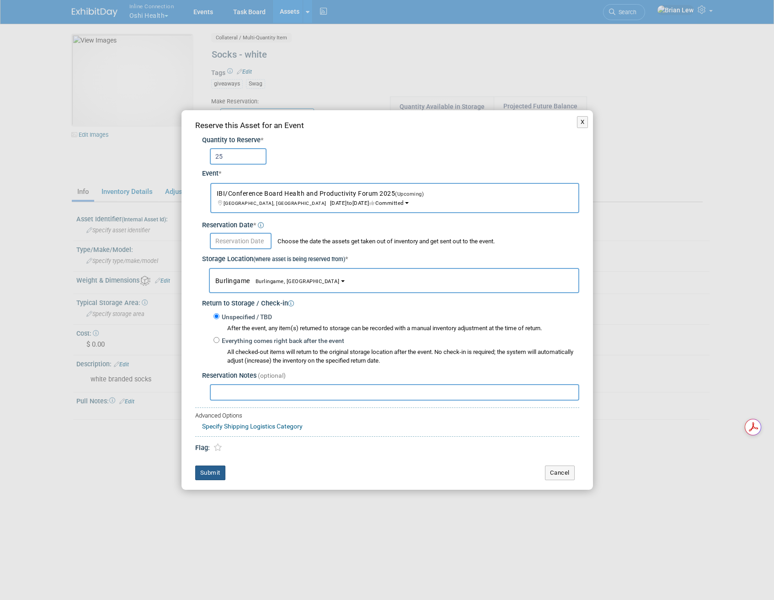
click at [212, 474] on button "Submit" at bounding box center [210, 472] width 30 height 15
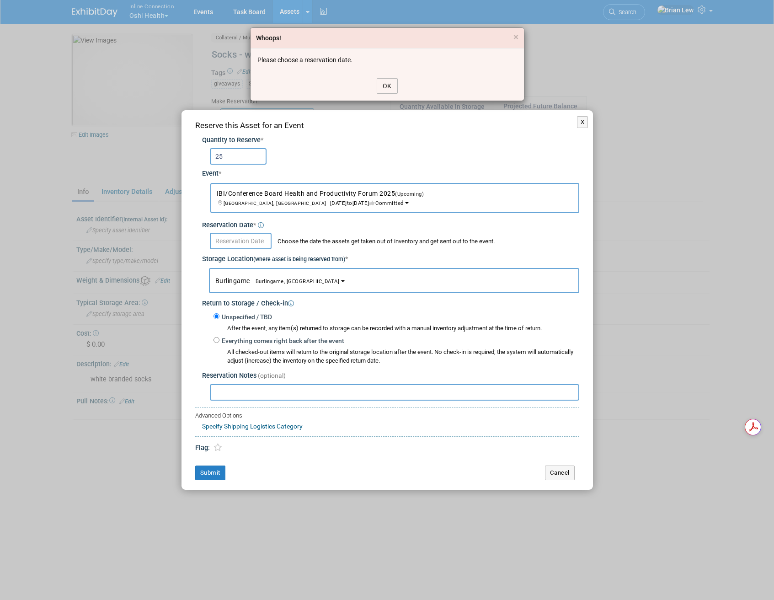
click at [386, 84] on button "OK" at bounding box center [387, 86] width 21 height 16
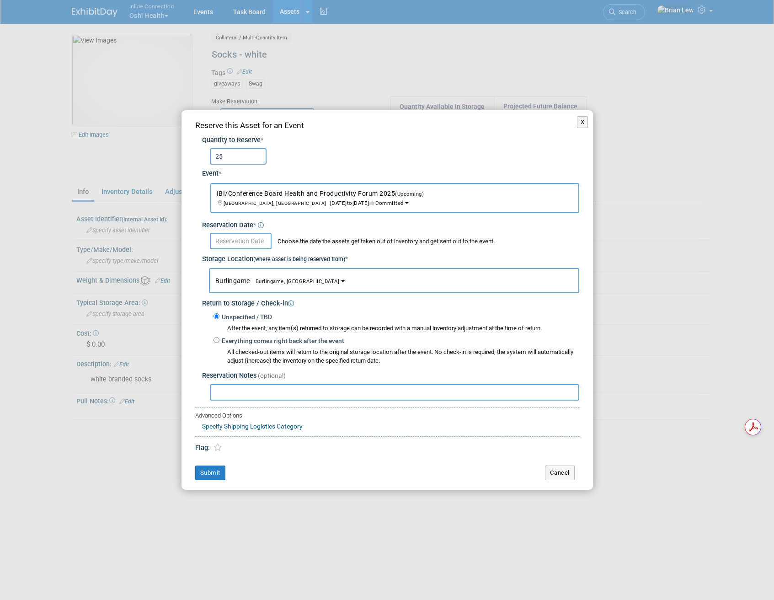
click at [259, 237] on input "text" at bounding box center [241, 241] width 62 height 16
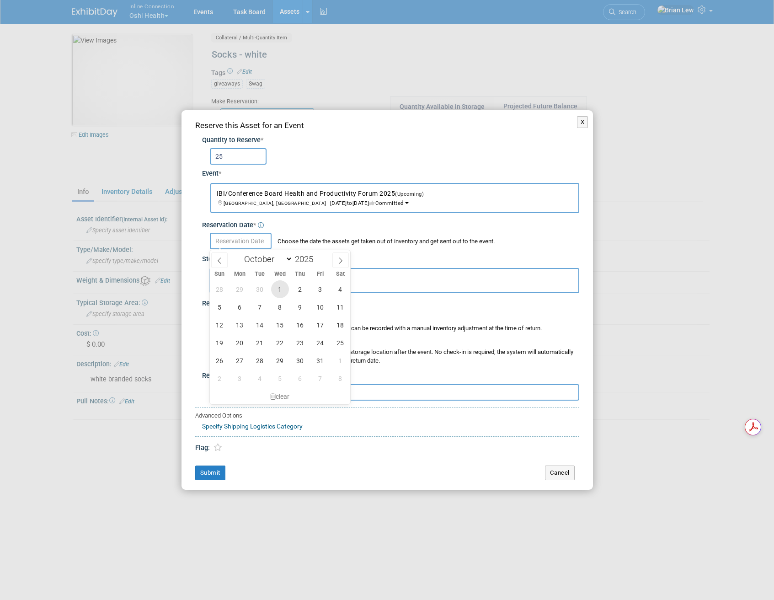
click at [276, 285] on span "1" at bounding box center [280, 289] width 18 height 18
type input "Oct 1, 2025"
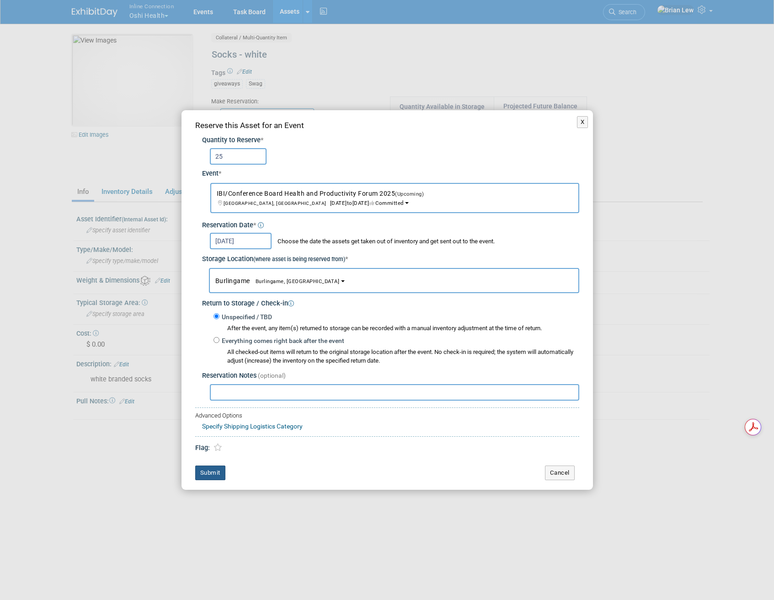
click at [204, 477] on button "Submit" at bounding box center [210, 472] width 30 height 15
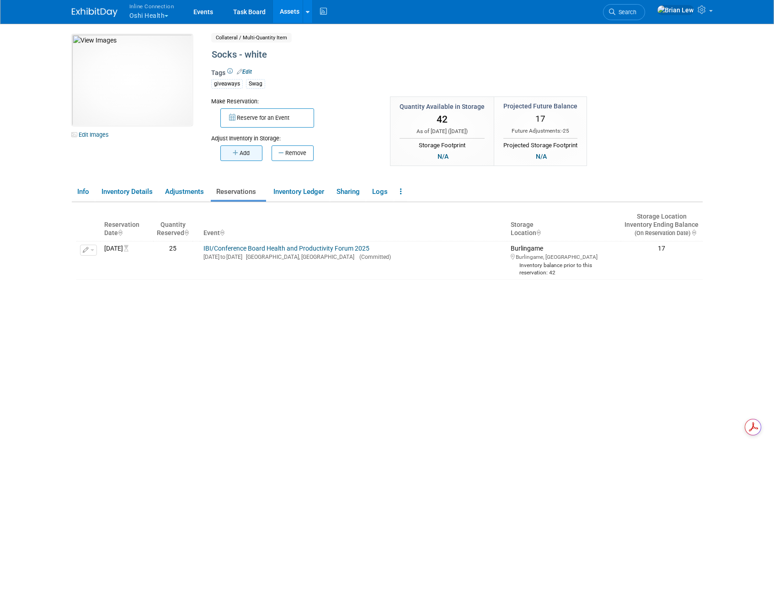
click at [243, 155] on button "Add" at bounding box center [241, 153] width 42 height 16
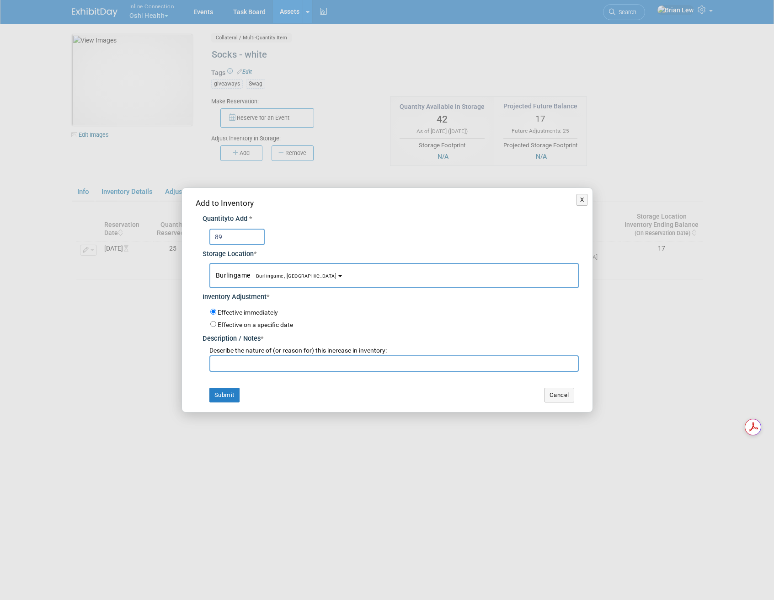
type input "89"
click at [242, 364] on input "text" at bounding box center [393, 363] width 369 height 16
type input "add"
click at [223, 395] on button "Submit" at bounding box center [224, 395] width 30 height 15
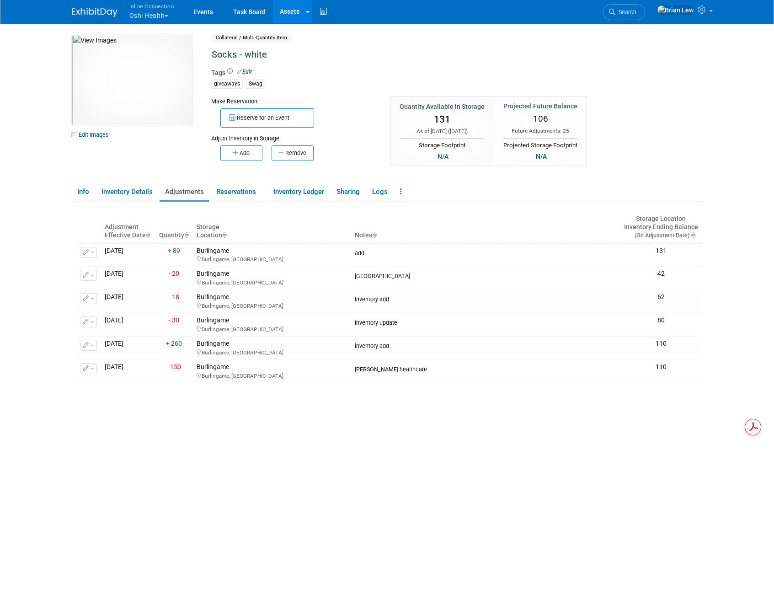
click at [290, 8] on link "Assets" at bounding box center [289, 11] width 33 height 23
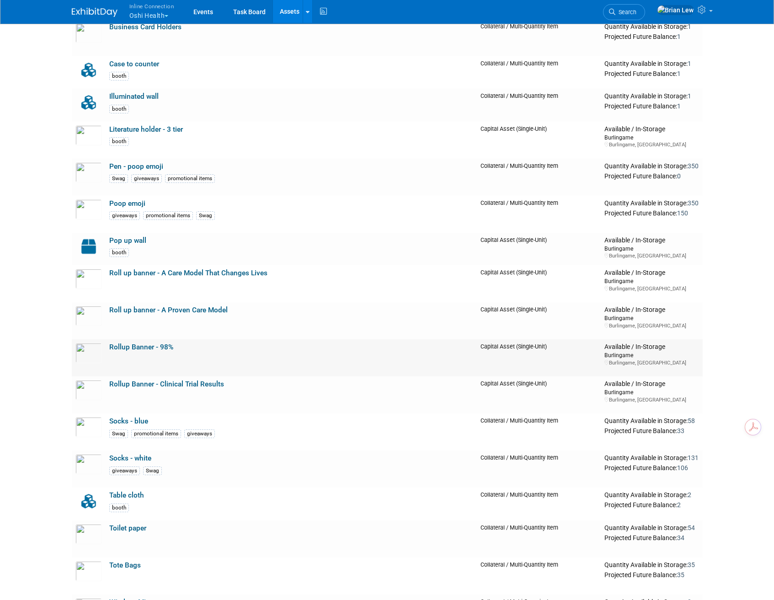
scroll to position [223, 0]
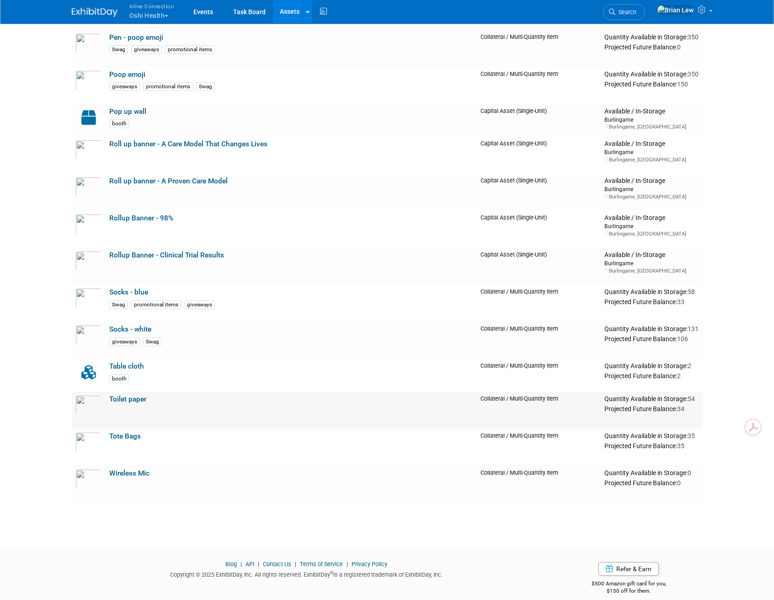
click at [138, 399] on link "Toilet paper" at bounding box center [127, 399] width 37 height 8
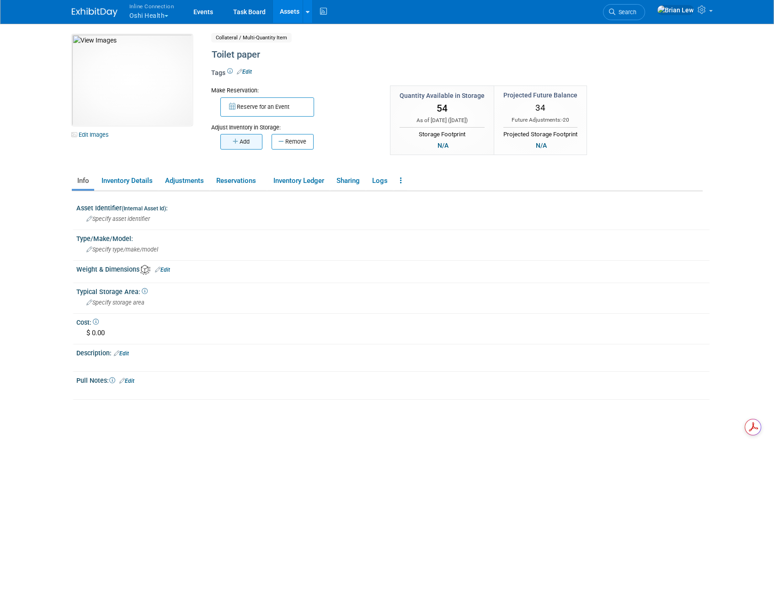
click at [231, 144] on button "Add" at bounding box center [241, 142] width 42 height 16
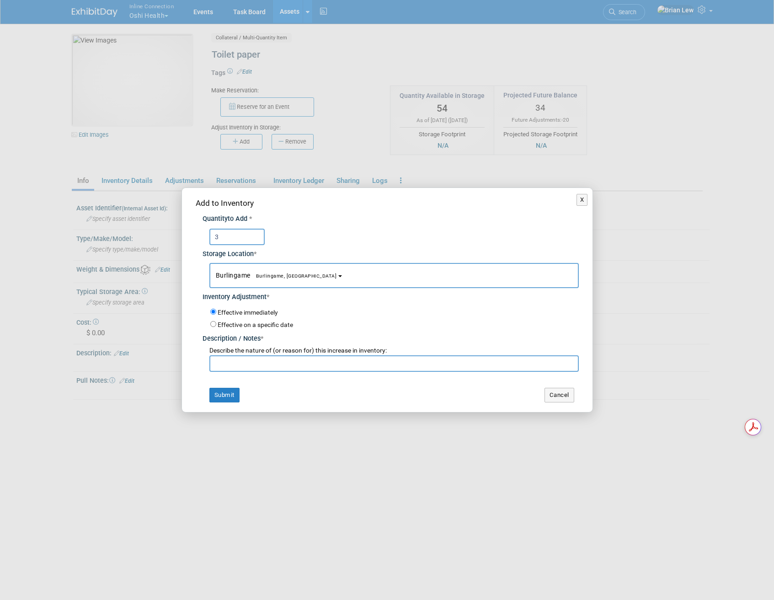
type input "3"
click at [269, 366] on input "text" at bounding box center [393, 363] width 369 height 16
type input "add"
click at [224, 391] on button "Submit" at bounding box center [224, 395] width 30 height 15
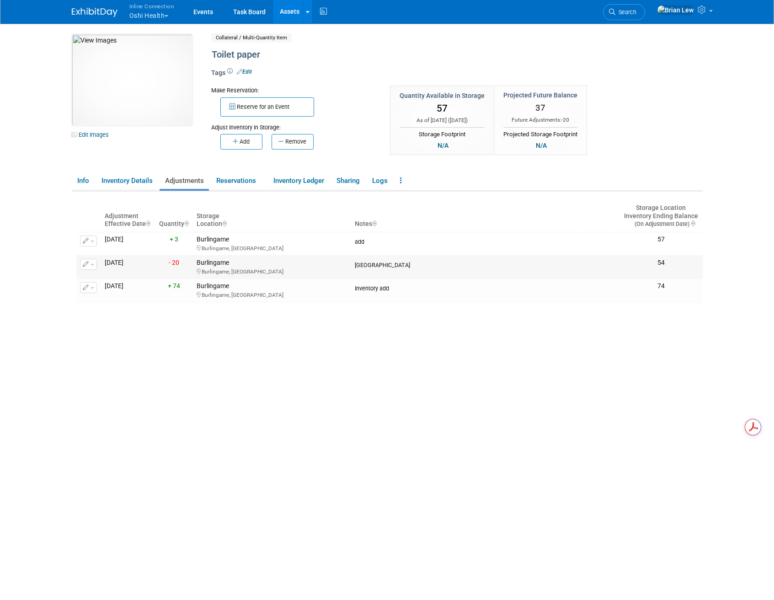
click at [93, 265] on button "button" at bounding box center [88, 264] width 17 height 11
click at [119, 282] on button "Change Adjustment" at bounding box center [123, 279] width 76 height 12
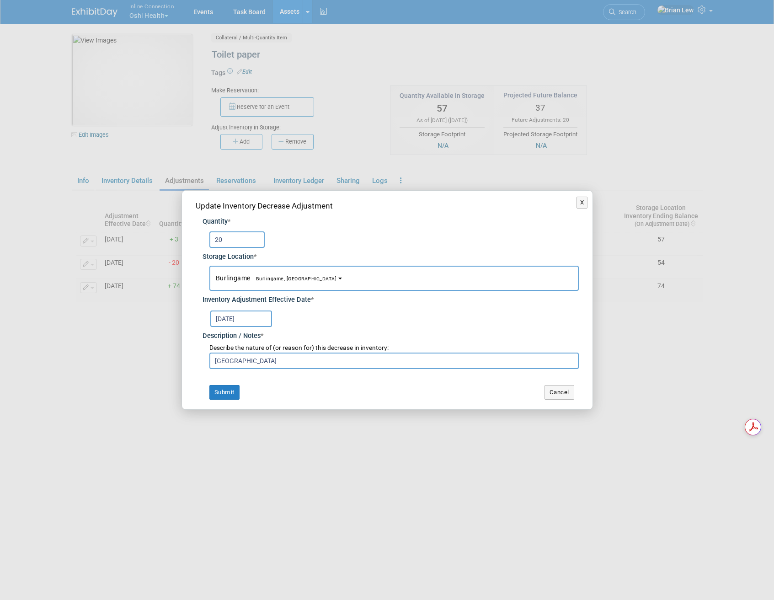
drag, startPoint x: 236, startPoint y: 238, endPoint x: 219, endPoint y: 241, distance: 17.3
click at [219, 241] on input "20" at bounding box center [236, 239] width 55 height 16
type input "25"
click at [219, 391] on button "Submit" at bounding box center [224, 392] width 30 height 15
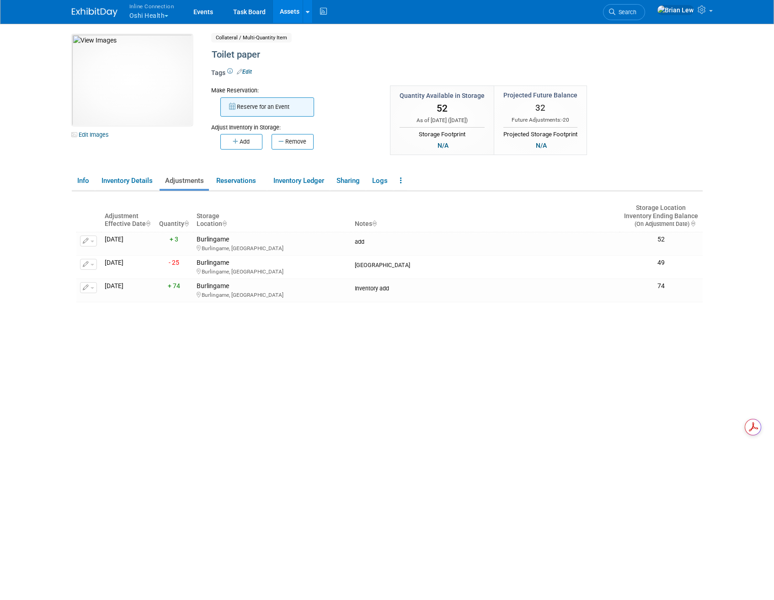
click at [258, 109] on button "Reserve for an Event" at bounding box center [267, 106] width 94 height 19
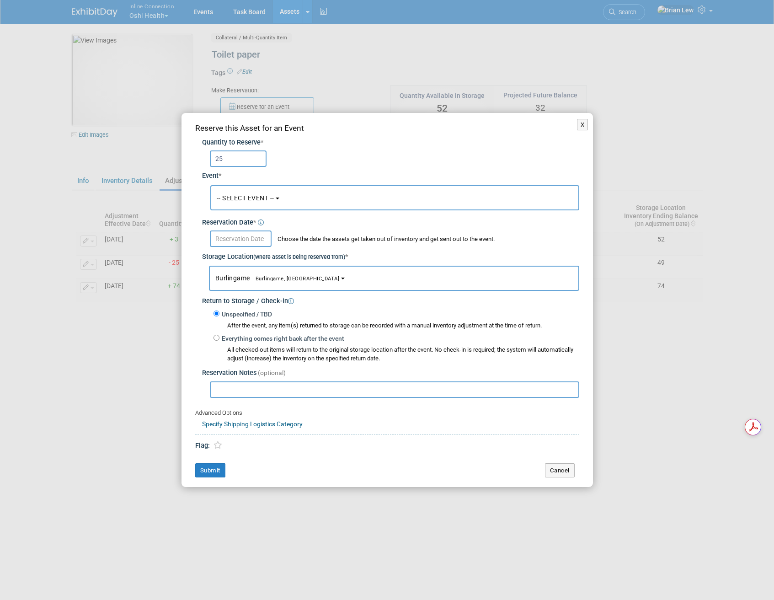
type input "25"
click at [271, 198] on span "-- SELECT EVENT --" at bounding box center [246, 197] width 58 height 7
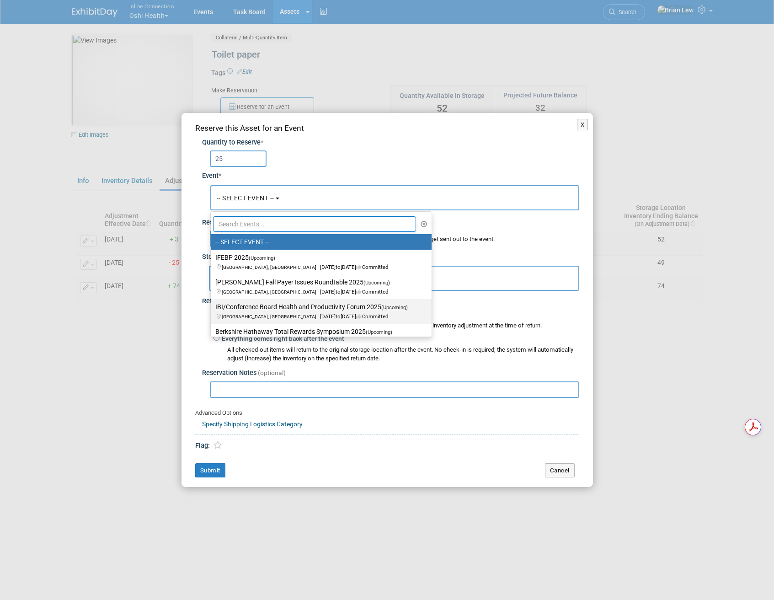
click at [257, 309] on label "IBI/Conference Board Health and Productivity Forum 2025 (Upcoming) Chicago, IL …" at bounding box center [318, 311] width 207 height 21
click at [212, 309] on input "IBI/Conference Board Health and Productivity Forum 2025 (Upcoming) Chicago, IL …" at bounding box center [209, 307] width 6 height 6
select select "11143441"
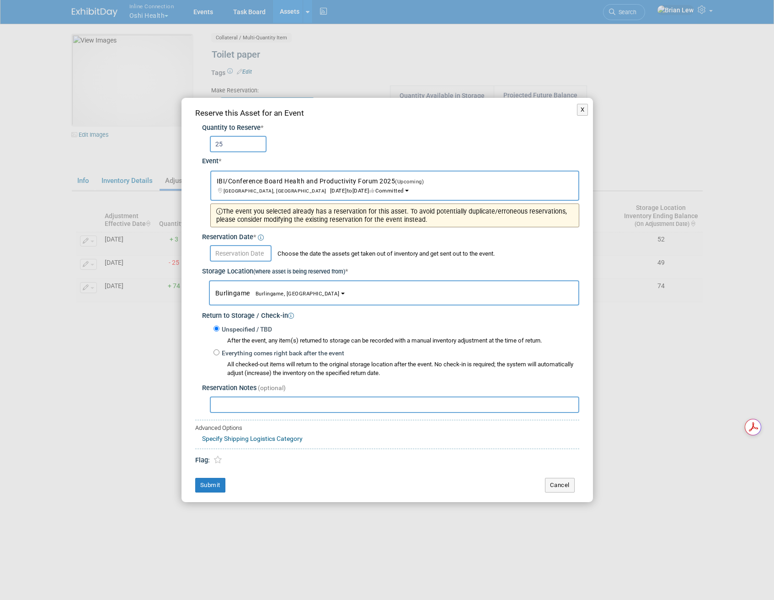
click at [584, 487] on div "Reserve this Asset for an Event Quantity to Reserve * 25 Event * -- SELECT EVEN…" at bounding box center [386, 300] width 411 height 404
click at [568, 487] on button "Cancel" at bounding box center [560, 485] width 30 height 15
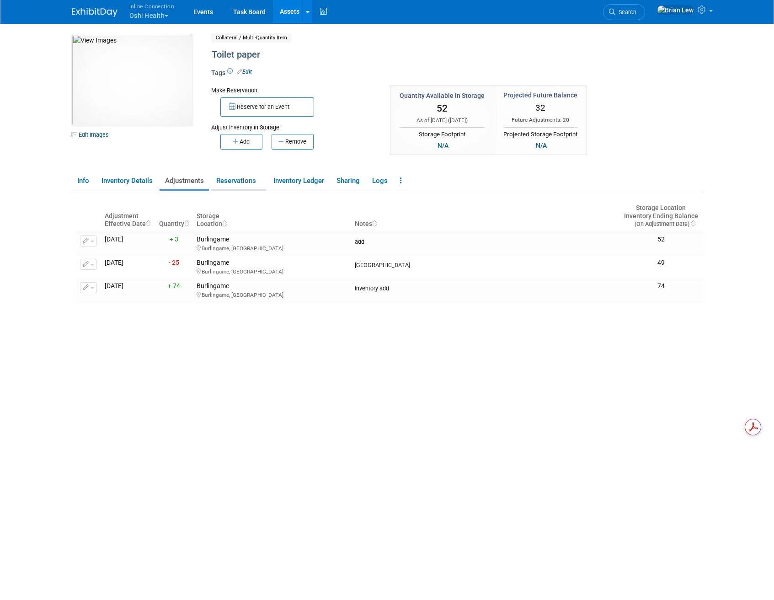
click at [238, 185] on link "Reservations" at bounding box center [238, 181] width 55 height 16
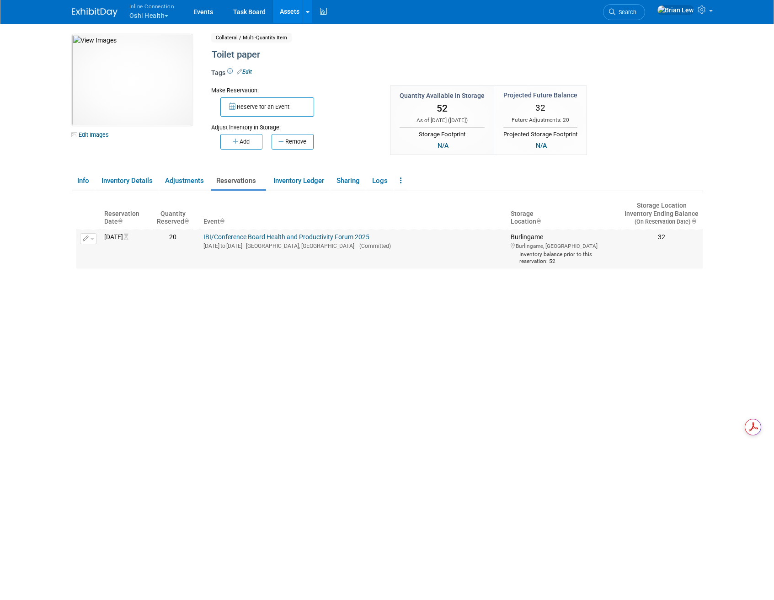
click at [90, 236] on button "button" at bounding box center [88, 238] width 17 height 11
click at [96, 252] on button "Change Reservation" at bounding box center [123, 253] width 77 height 12
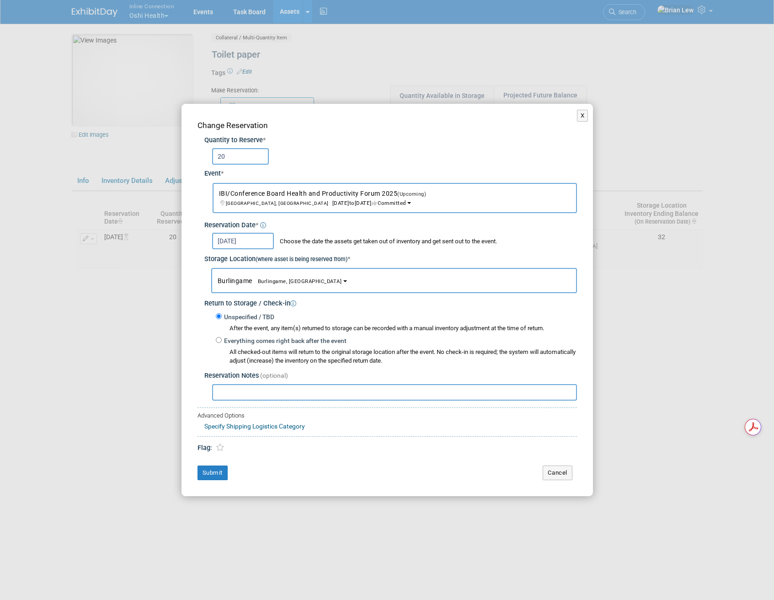
click at [231, 157] on input "20" at bounding box center [240, 156] width 57 height 16
type input "25"
click at [216, 468] on button "Submit" at bounding box center [212, 472] width 30 height 15
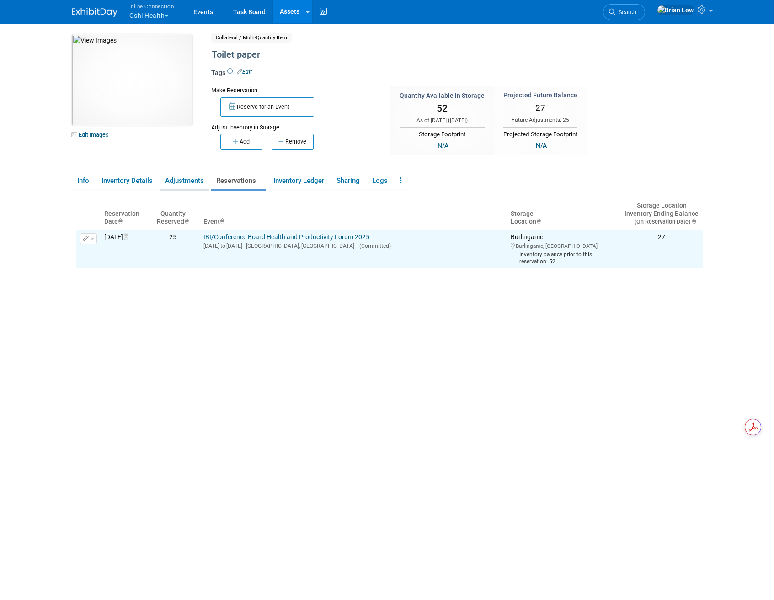
click at [195, 176] on link "Adjustments" at bounding box center [183, 181] width 49 height 16
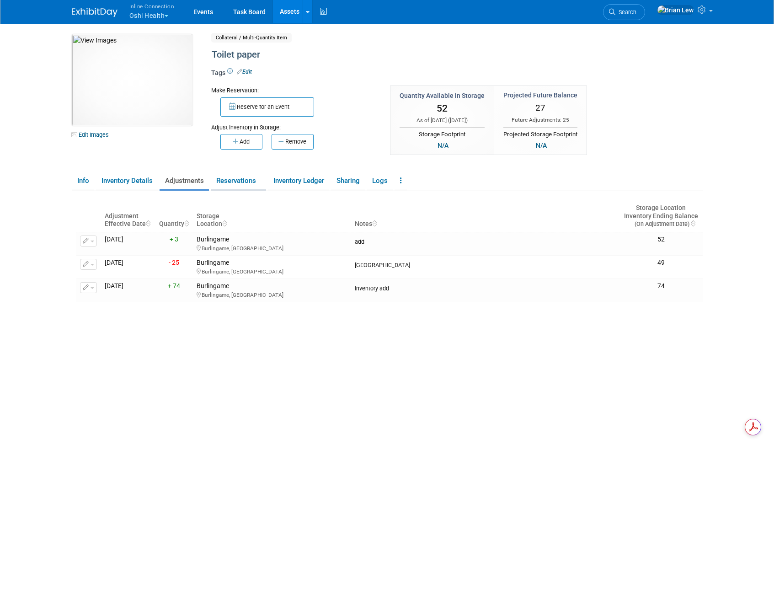
click at [239, 184] on link "Reservations" at bounding box center [238, 181] width 55 height 16
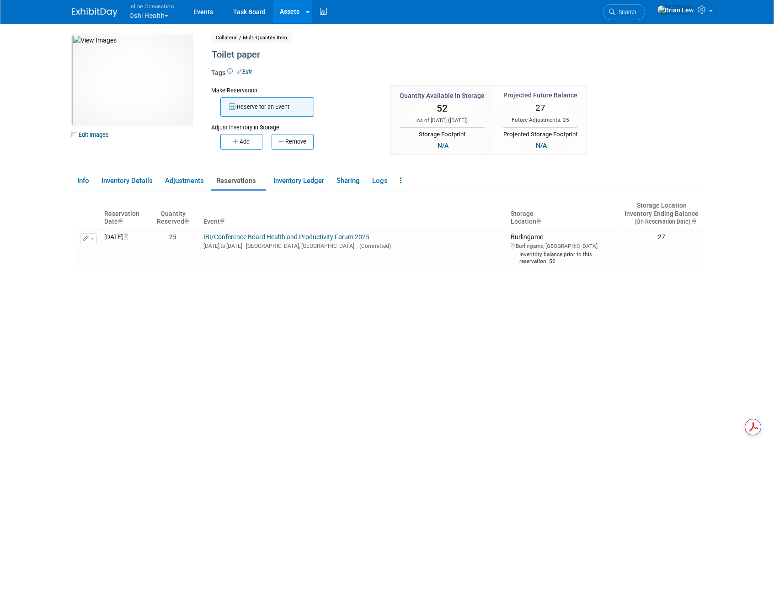
click at [257, 107] on button "Reserve for an Event" at bounding box center [267, 106] width 94 height 19
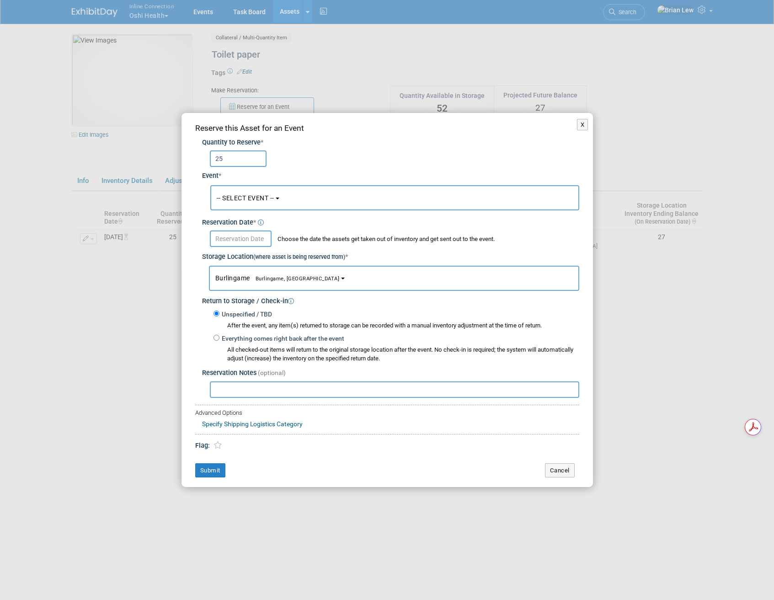
type input "25"
click at [283, 192] on button "-- SELECT EVENT --" at bounding box center [394, 197] width 369 height 25
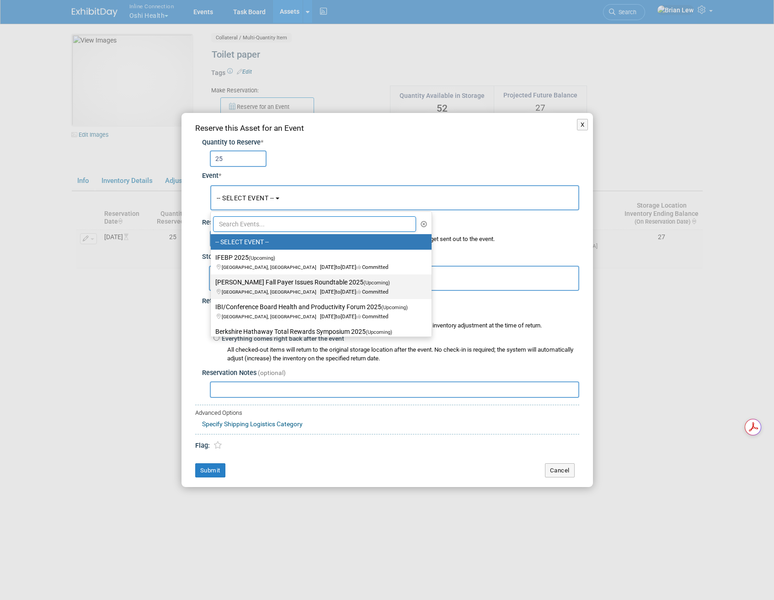
click at [291, 282] on label "Becker's Fall Payer Issues Roundtable 2025 (Upcoming) Chicago, IL Nov 3, 2025 t…" at bounding box center [318, 286] width 207 height 21
click at [212, 282] on input "Becker's Fall Payer Issues Roundtable 2025 (Upcoming) Chicago, IL Nov 3, 2025 t…" at bounding box center [209, 282] width 6 height 6
select select "11143440"
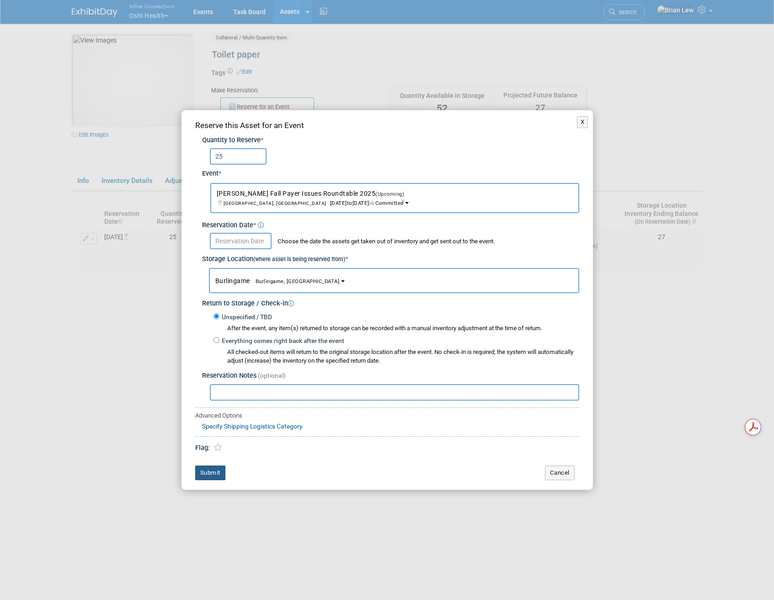
click at [219, 469] on button "Submit" at bounding box center [210, 472] width 30 height 15
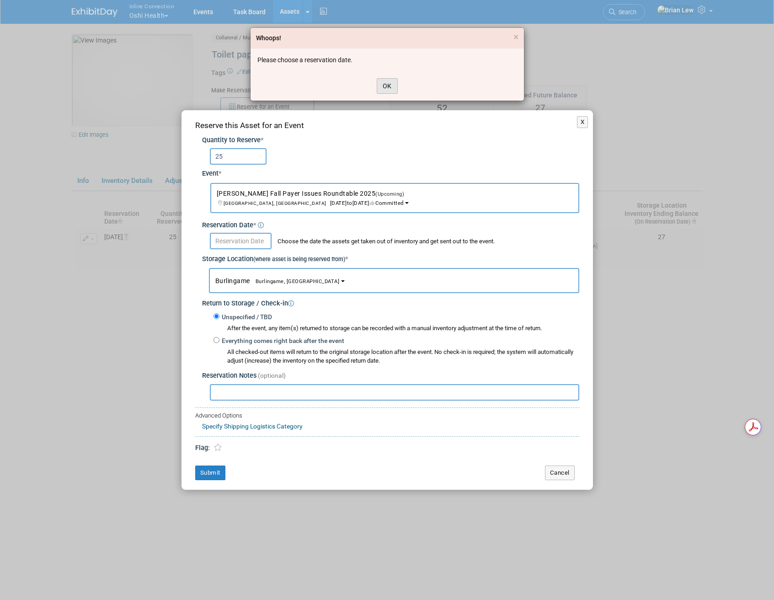
click at [378, 86] on button "OK" at bounding box center [387, 86] width 21 height 16
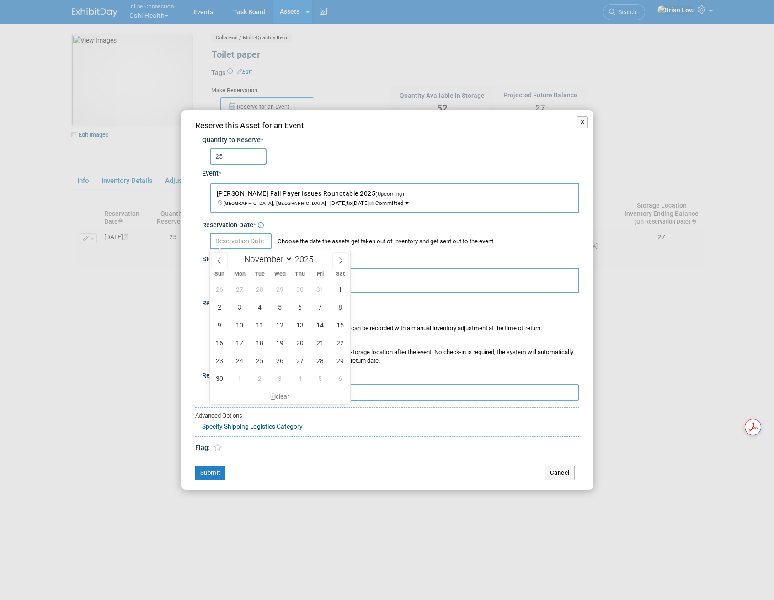
click at [236, 239] on input "text" at bounding box center [241, 241] width 62 height 16
click at [224, 260] on span at bounding box center [219, 260] width 16 height 16
select select "9"
click at [281, 290] on span "1" at bounding box center [280, 289] width 18 height 18
type input "Oct 1, 2025"
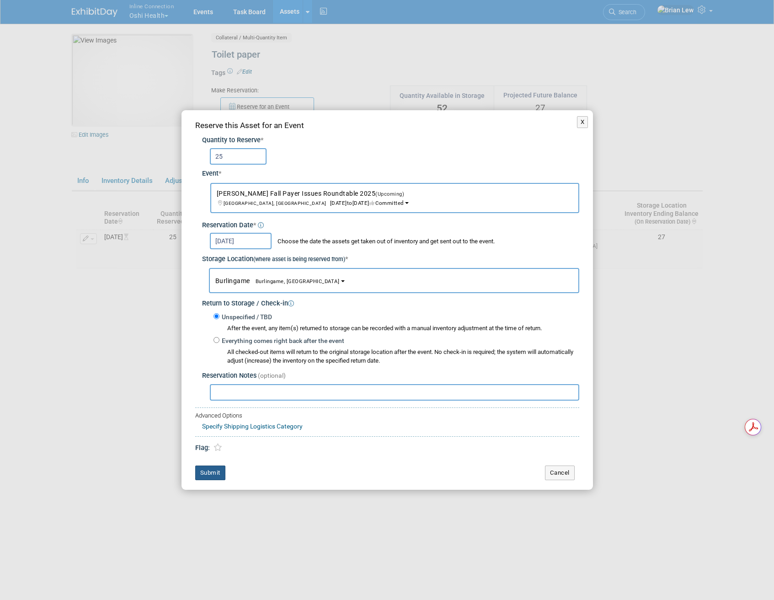
click at [205, 477] on button "Submit" at bounding box center [210, 472] width 30 height 15
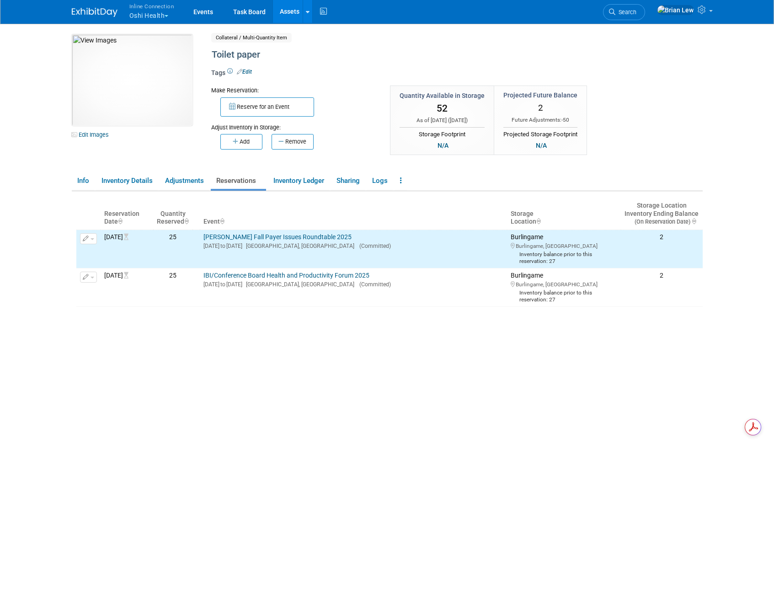
click at [288, 12] on link "Assets" at bounding box center [289, 11] width 33 height 23
